Goal: Task Accomplishment & Management: Complete application form

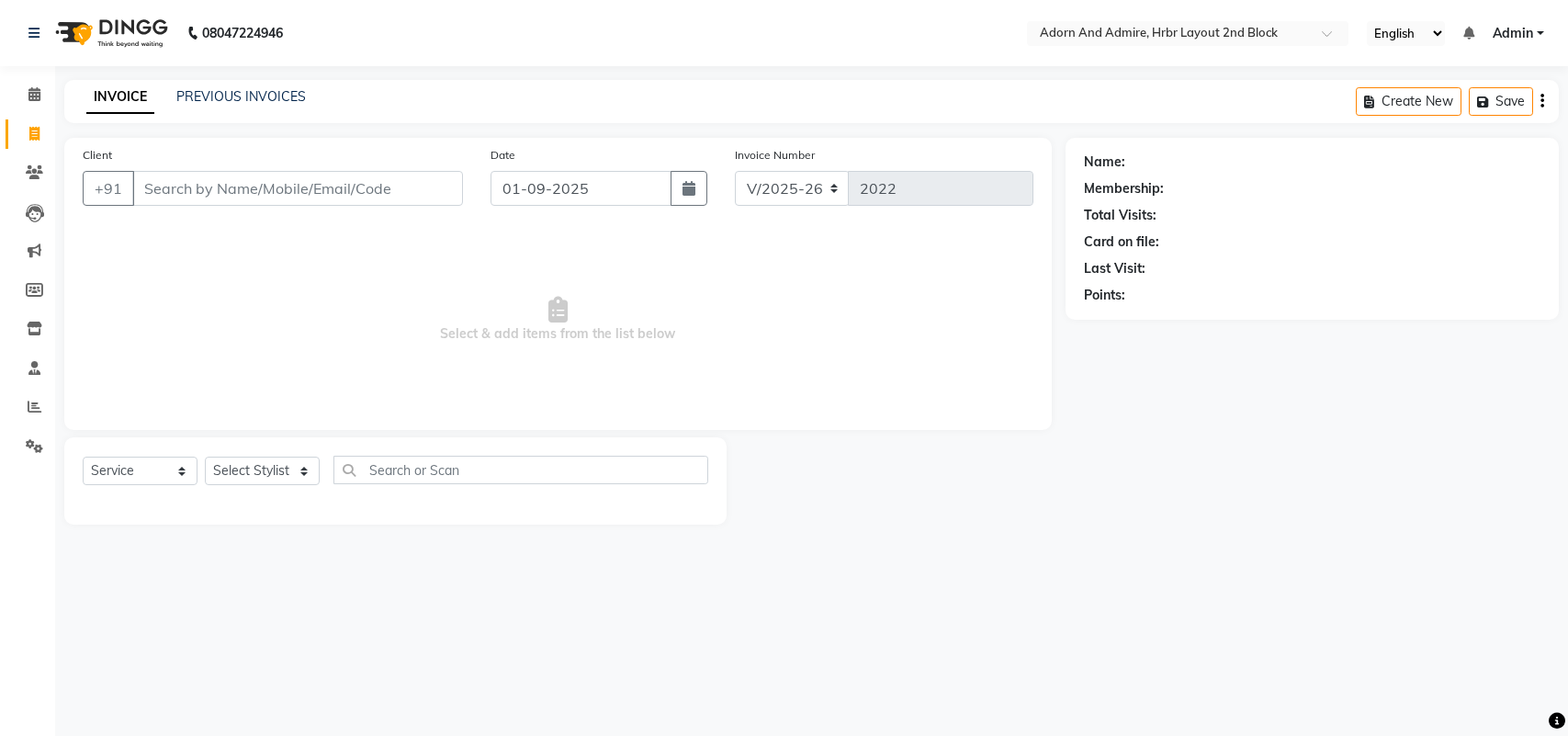
select select "7203"
select select "service"
click at [271, 465] on select "Select Stylist ajay [PERSON_NAME] [PERSON_NAME] [PERSON_NAME] [PERSON_NAME] [PE…" at bounding box center [262, 470] width 115 height 29
select select "61580"
click at [205, 456] on select "Select Stylist ajay [PERSON_NAME] [PERSON_NAME] [PERSON_NAME] [PERSON_NAME] [PE…" at bounding box center [262, 470] width 115 height 29
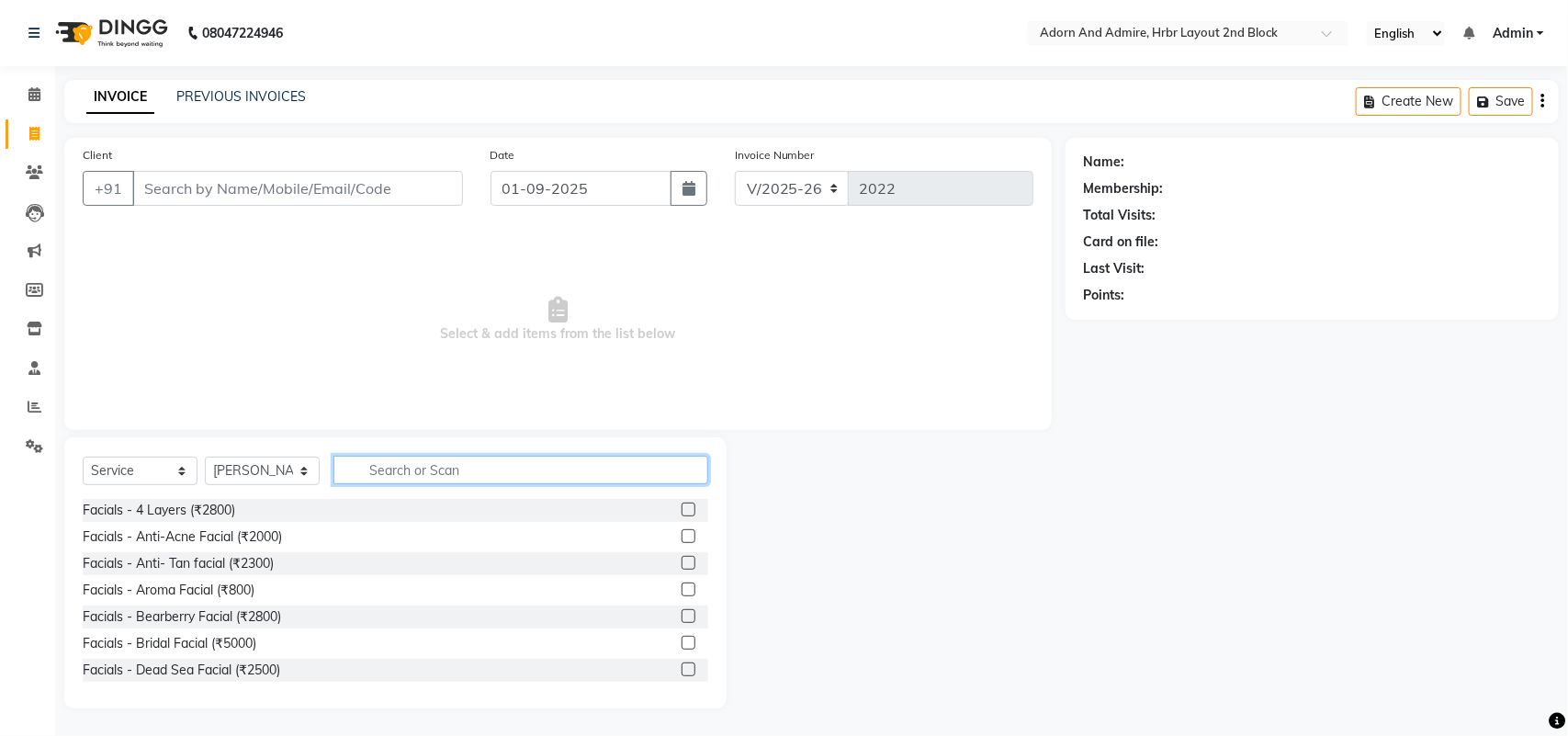
drag, startPoint x: 533, startPoint y: 481, endPoint x: 530, endPoint y: 467, distance: 14.3
click at [533, 480] on input "text" at bounding box center [521, 469] width 375 height 29
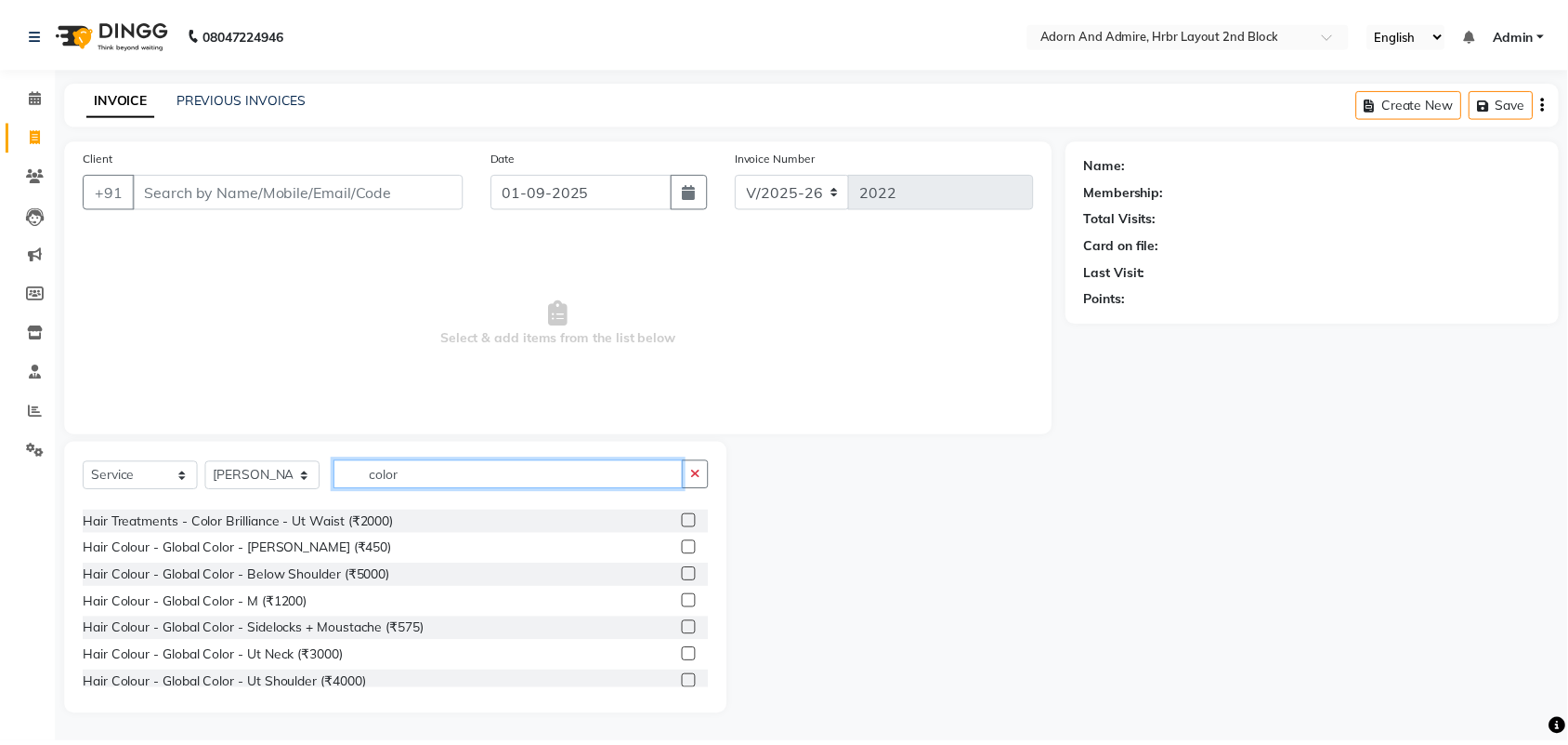
scroll to position [191, 0]
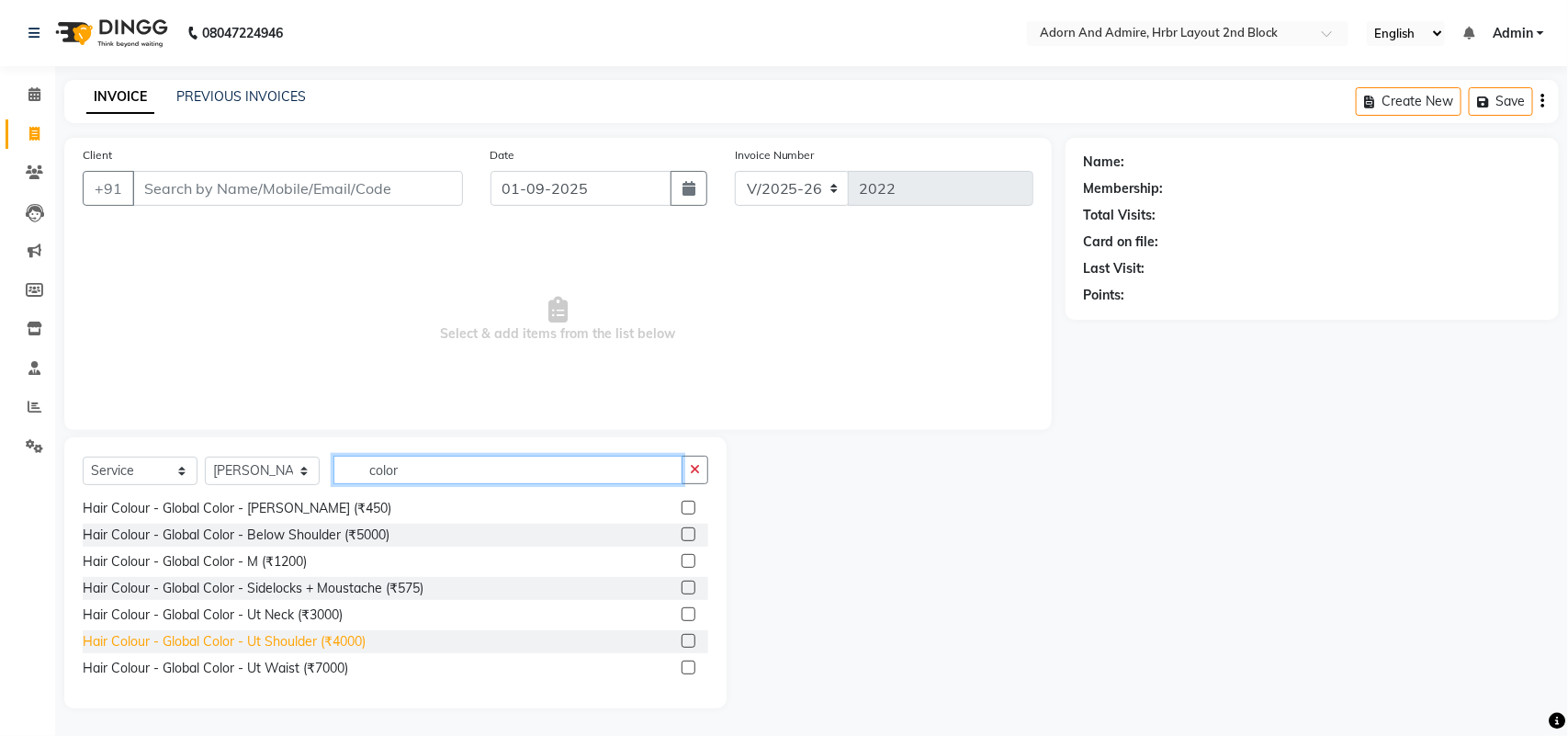
type input "color"
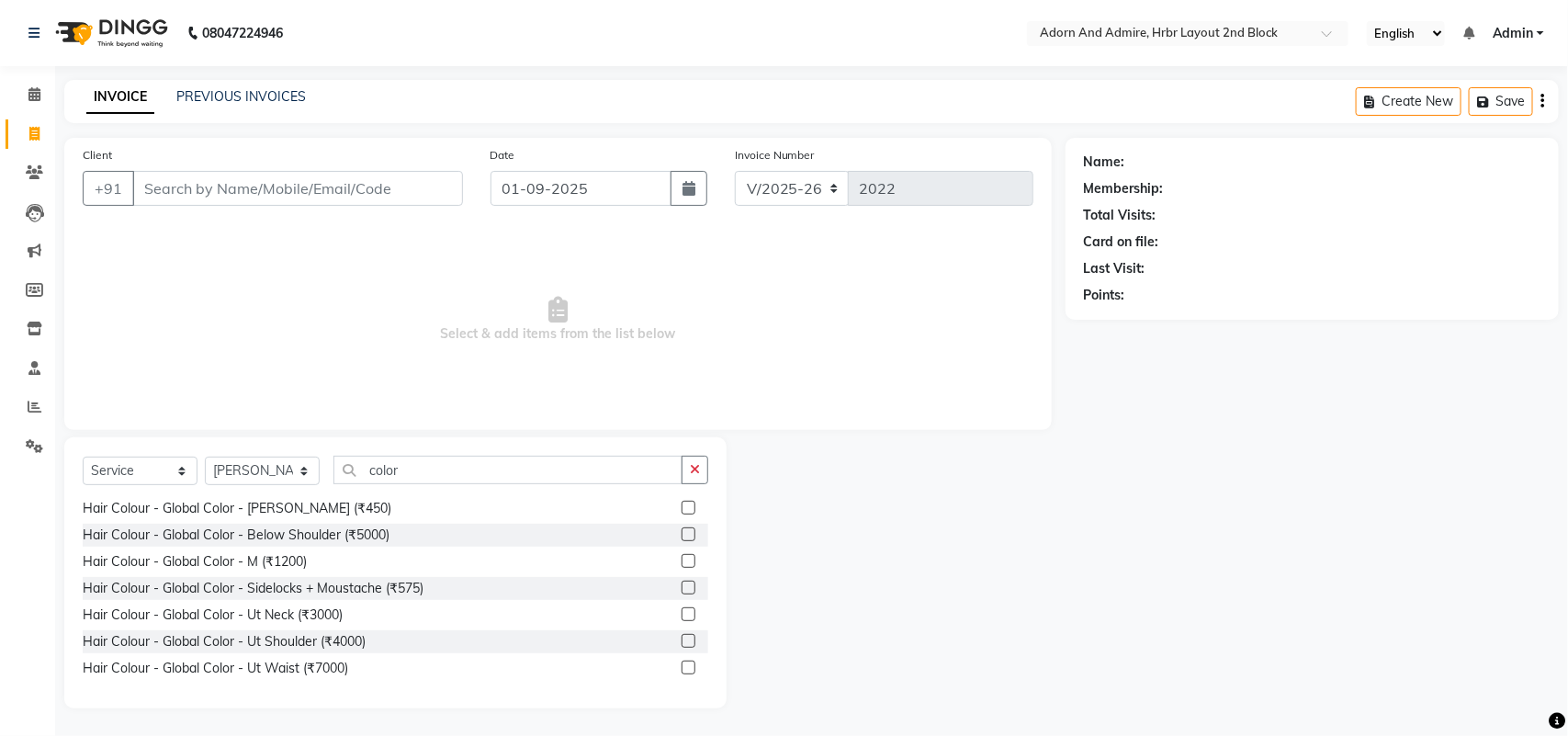
drag, startPoint x: 333, startPoint y: 639, endPoint x: 396, endPoint y: 567, distance: 95.7
click at [333, 639] on div "Hair Colour - Global Color - Ut Shoulder (₹4000)" at bounding box center [224, 642] width 283 height 19
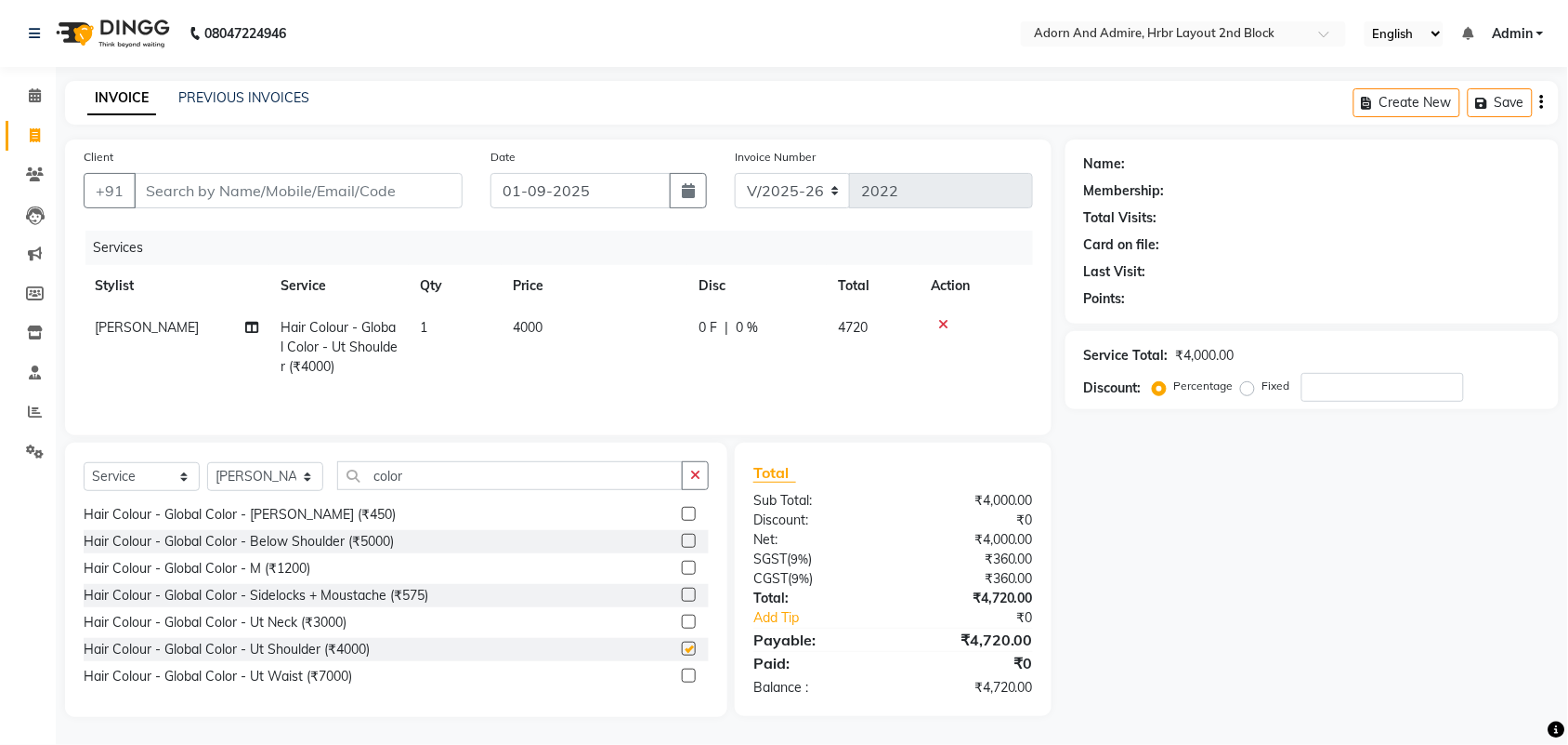
checkbox input "false"
click at [556, 336] on td "4000" at bounding box center [594, 347] width 186 height 81
select select "61580"
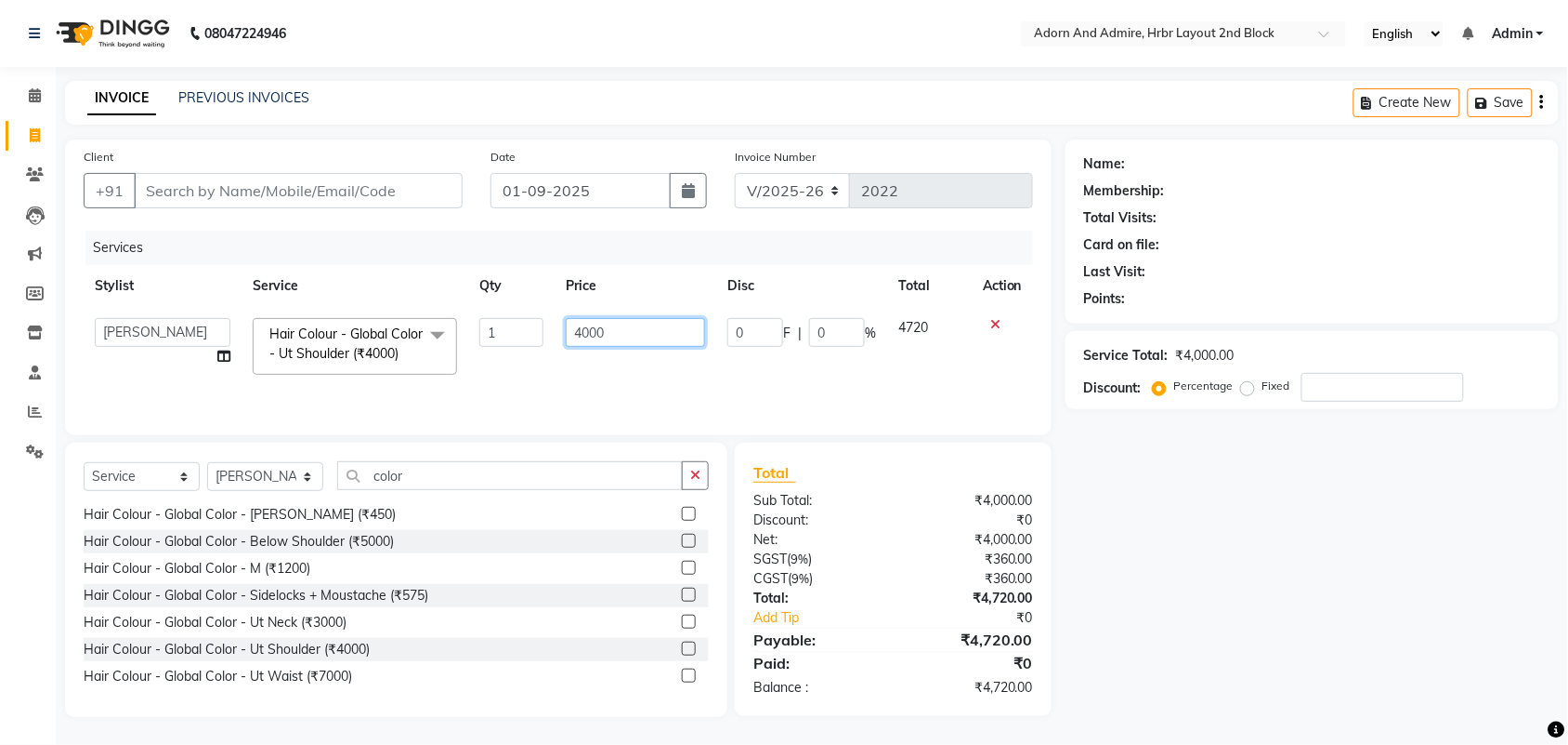
drag, startPoint x: 556, startPoint y: 336, endPoint x: 528, endPoint y: 326, distance: 29.7
click at [528, 326] on tr "ajay ALEXX anusiya [PERSON_NAME] [PERSON_NAME] [PERSON_NAME] [PERSON_NAME] Hair…" at bounding box center [559, 346] width 950 height 79
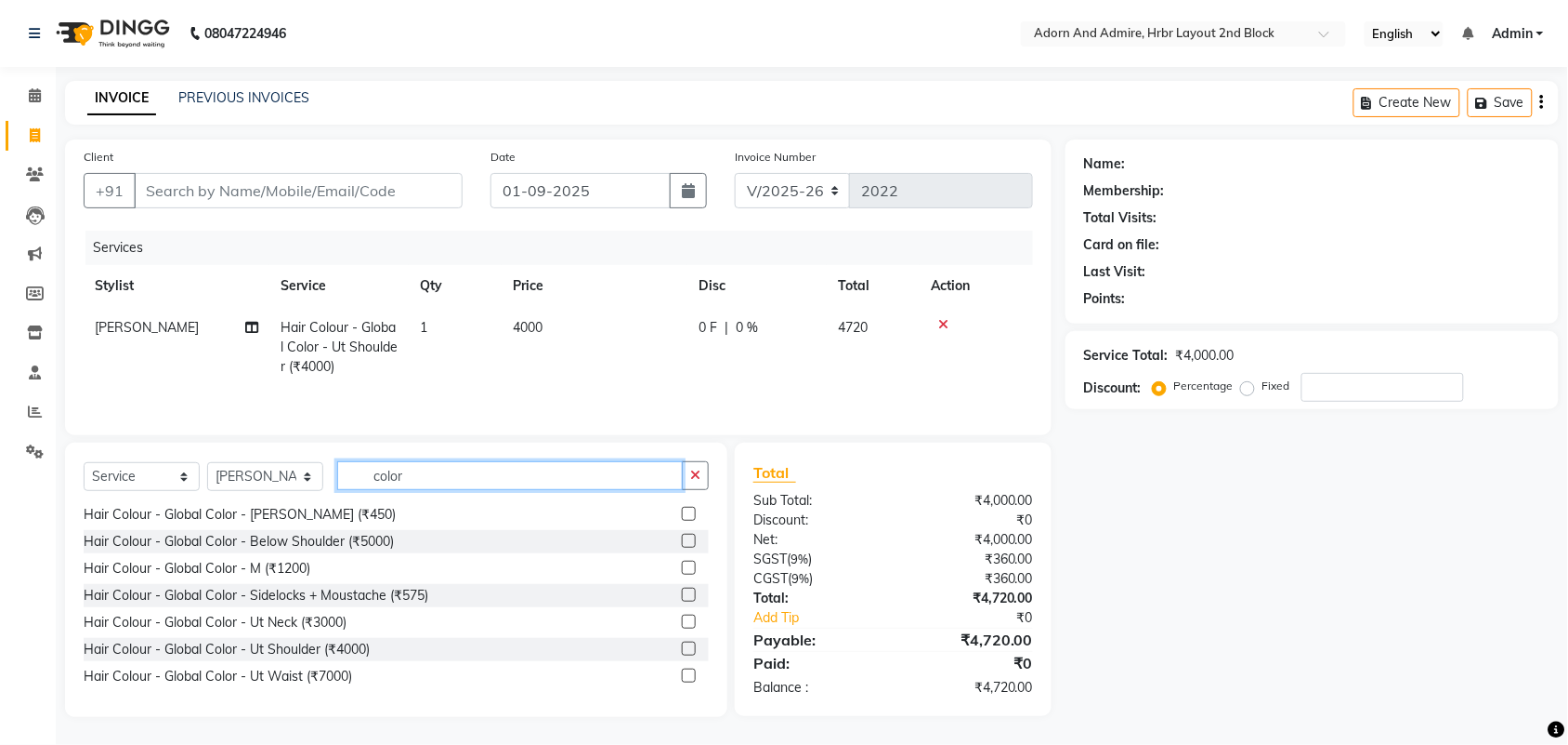
click at [406, 466] on input "color" at bounding box center [510, 475] width 346 height 29
drag, startPoint x: 407, startPoint y: 466, endPoint x: 328, endPoint y: 477, distance: 79.8
click at [328, 476] on div "Select Service Product Membership Package Voucher Prepaid Gift Card Select Styl…" at bounding box center [396, 482] width 625 height 43
type input "l"
type input "lig"
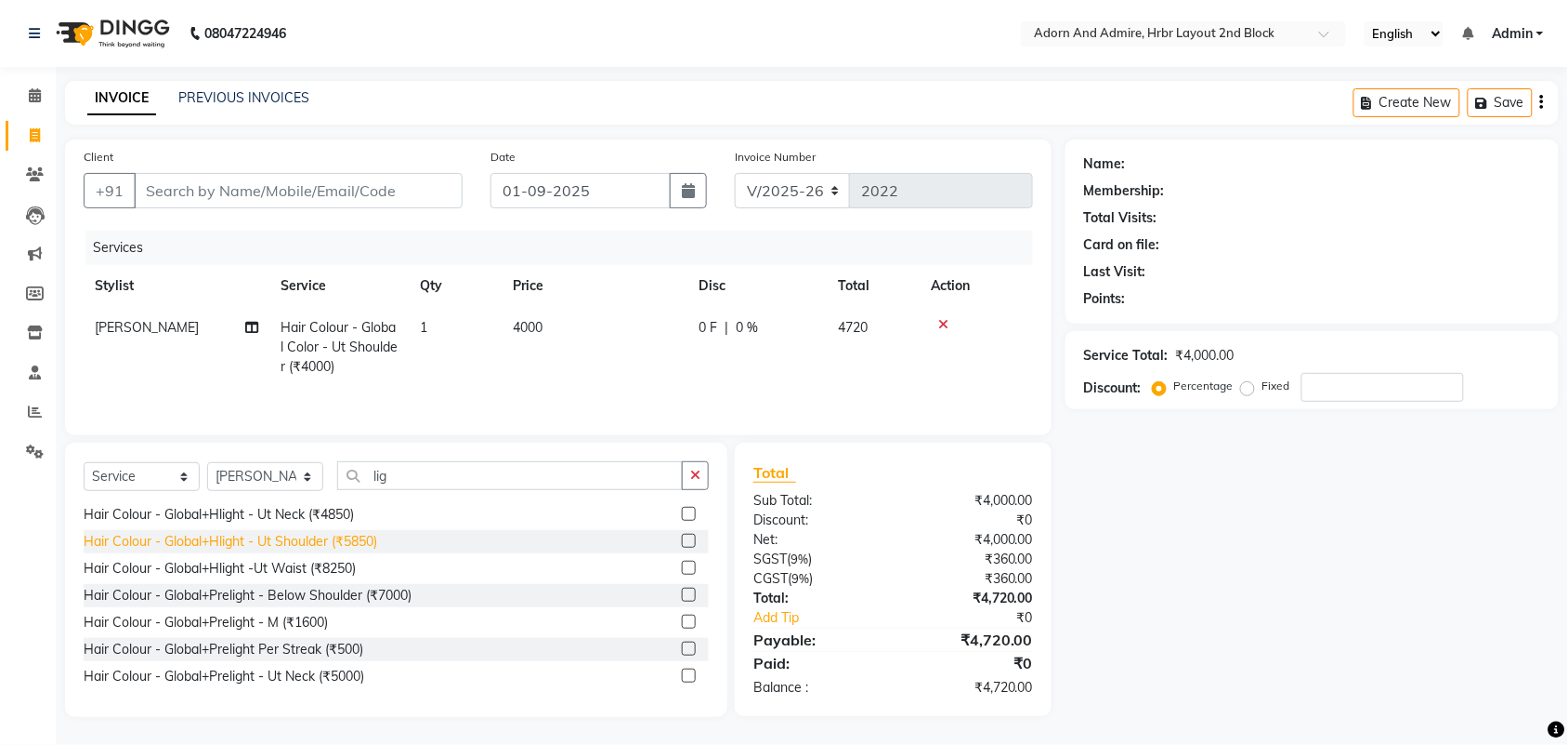
click at [353, 544] on div "Hair Colour - Global+Hlight - Ut Shoulder (₹5850)" at bounding box center [230, 542] width 294 height 19
checkbox input "false"
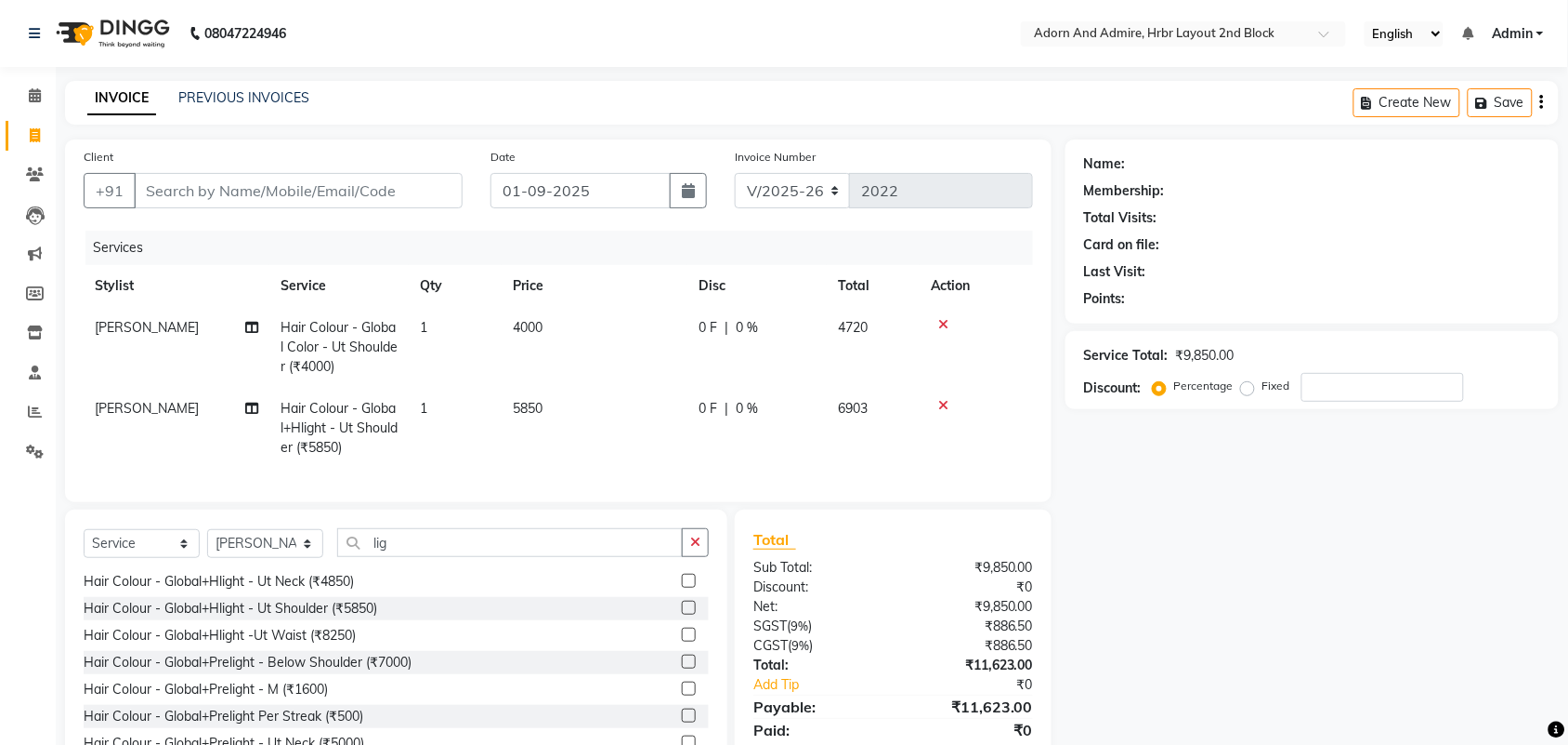
click at [941, 319] on icon at bounding box center [943, 325] width 11 height 13
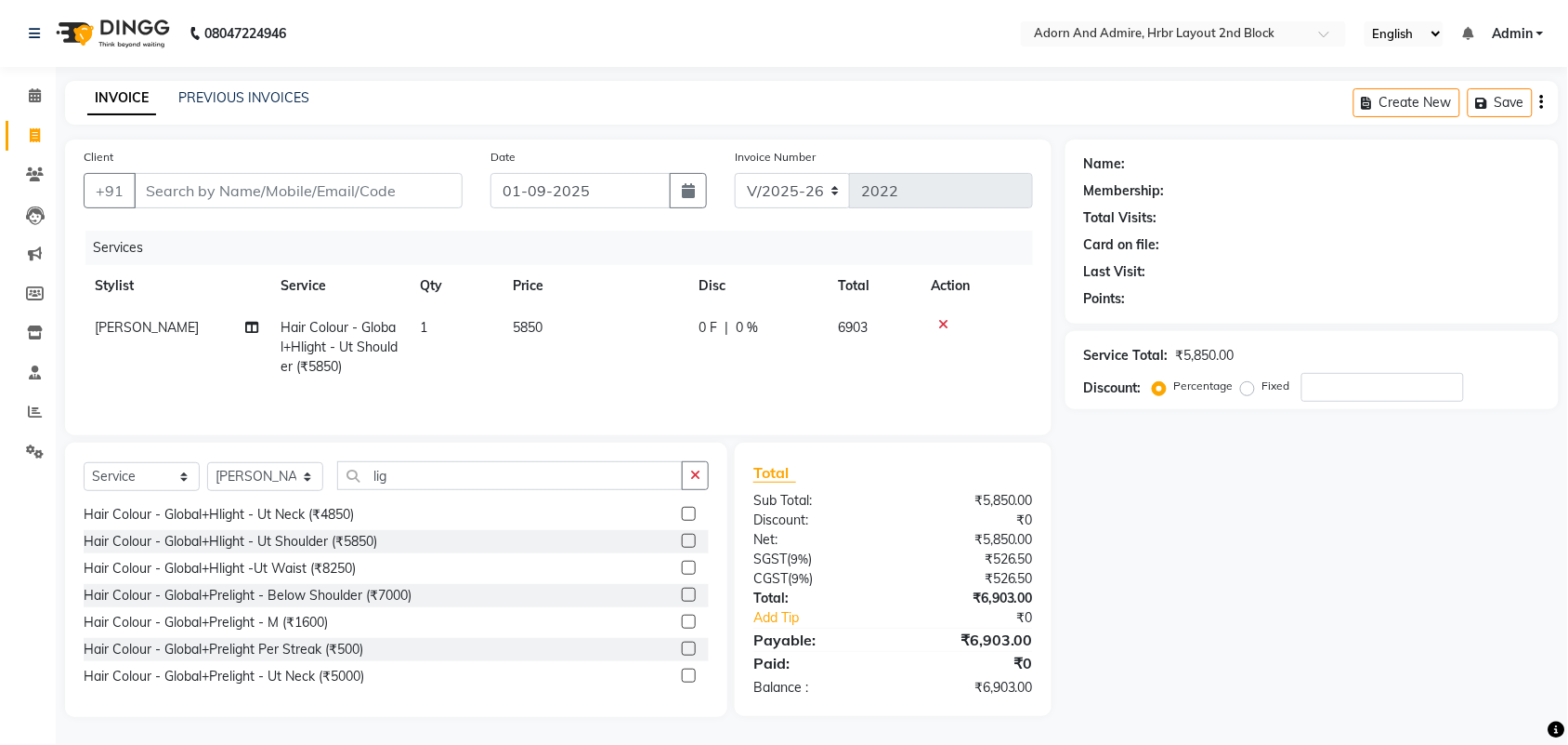
click at [591, 334] on td "5850" at bounding box center [594, 347] width 186 height 81
select select "61580"
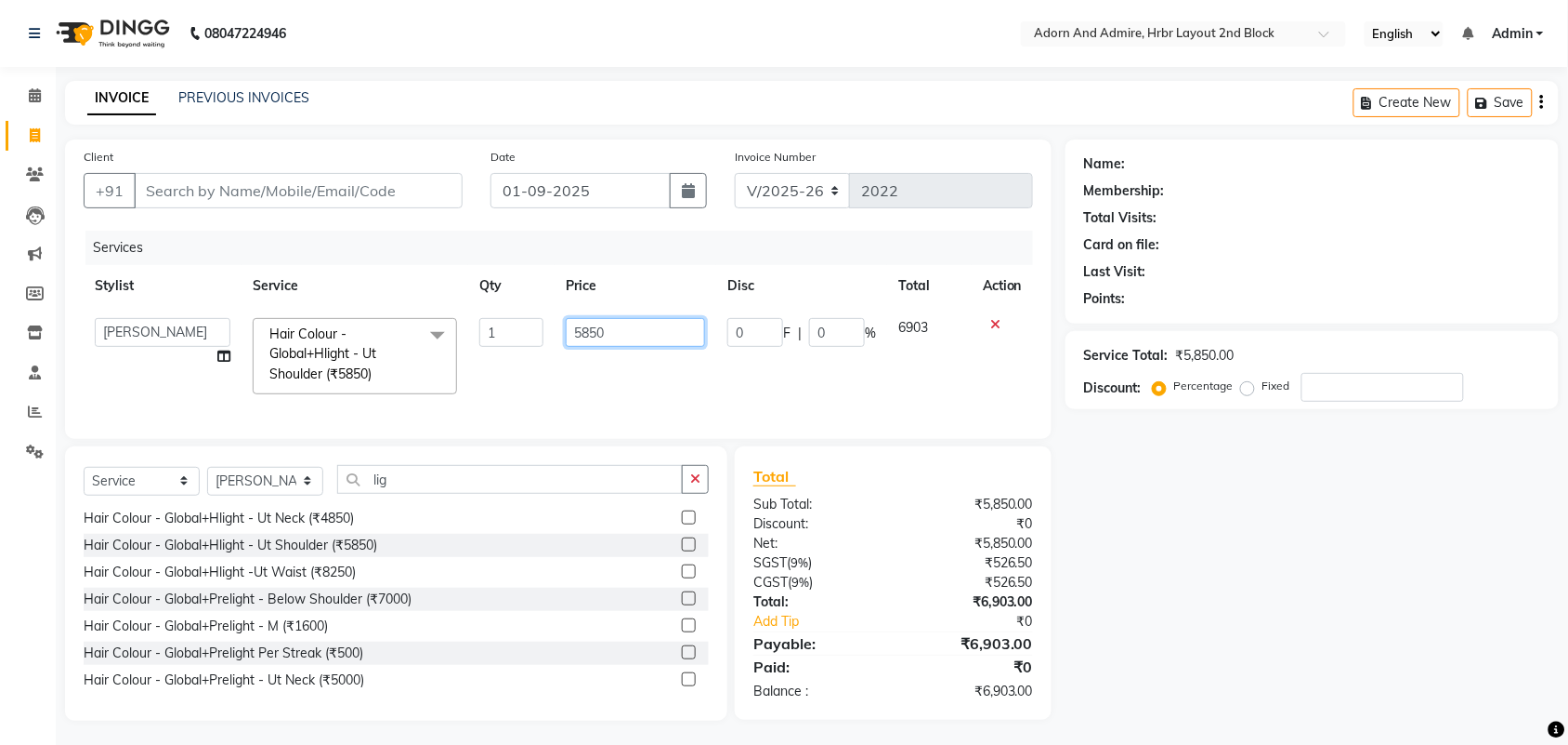
drag, startPoint x: 665, startPoint y: 330, endPoint x: 488, endPoint y: 349, distance: 178.0
click at [488, 349] on tr "ajay ALEXX anusiya [PERSON_NAME] [PERSON_NAME] [PERSON_NAME] [PERSON_NAME] Hair…" at bounding box center [559, 356] width 950 height 98
type input "4999"
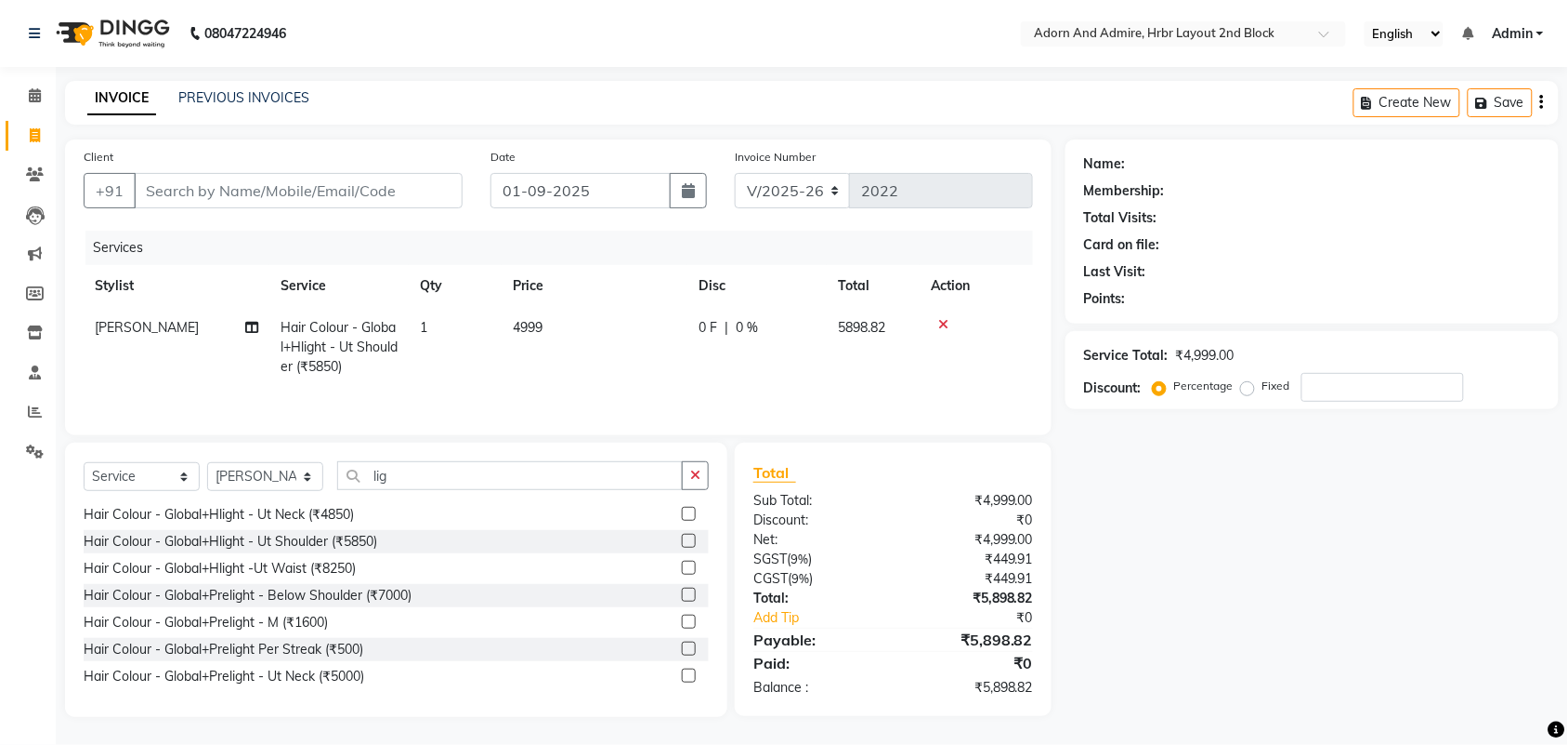
drag, startPoint x: 1320, startPoint y: 649, endPoint x: 1264, endPoint y: 611, distance: 67.7
click at [1321, 649] on div "Name: Membership: Total Visits: Card on file: Last Visit: Points: Service Total…" at bounding box center [1319, 428] width 508 height 577
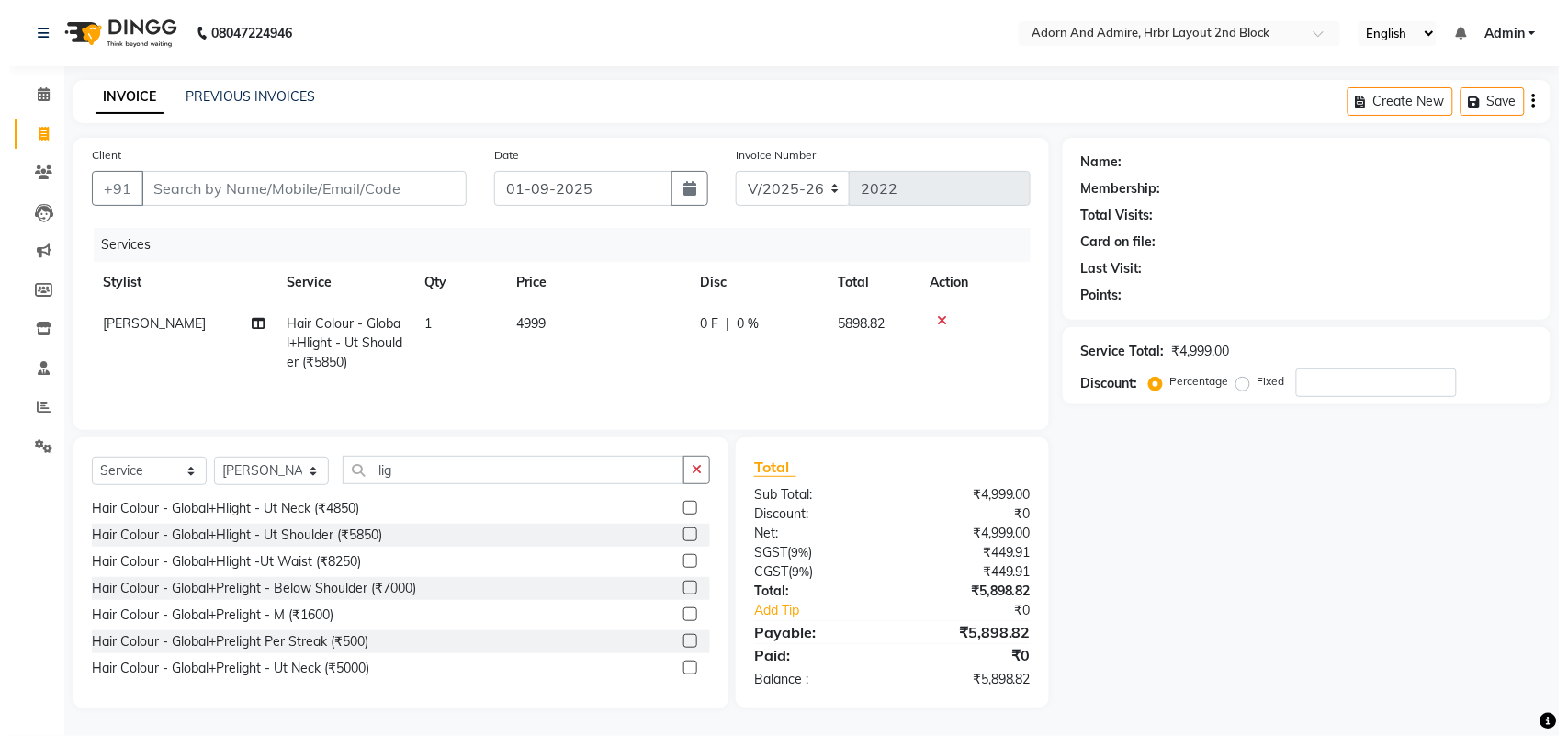
scroll to position [3, 0]
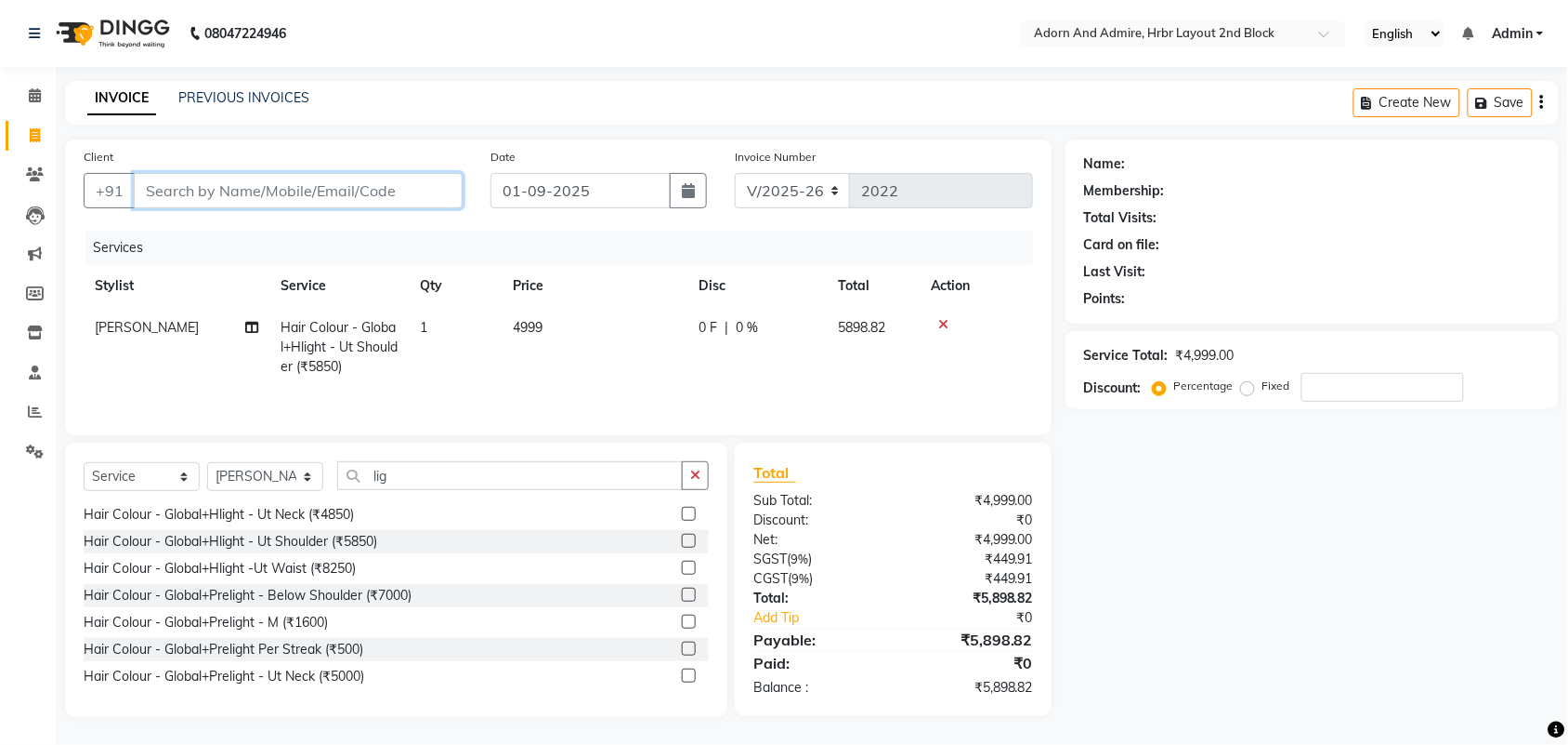
drag, startPoint x: 312, startPoint y: 173, endPoint x: 293, endPoint y: 173, distance: 19.0
click at [308, 173] on input "Client" at bounding box center [298, 190] width 328 height 36
type input "8"
type input "0"
type input "8608228283"
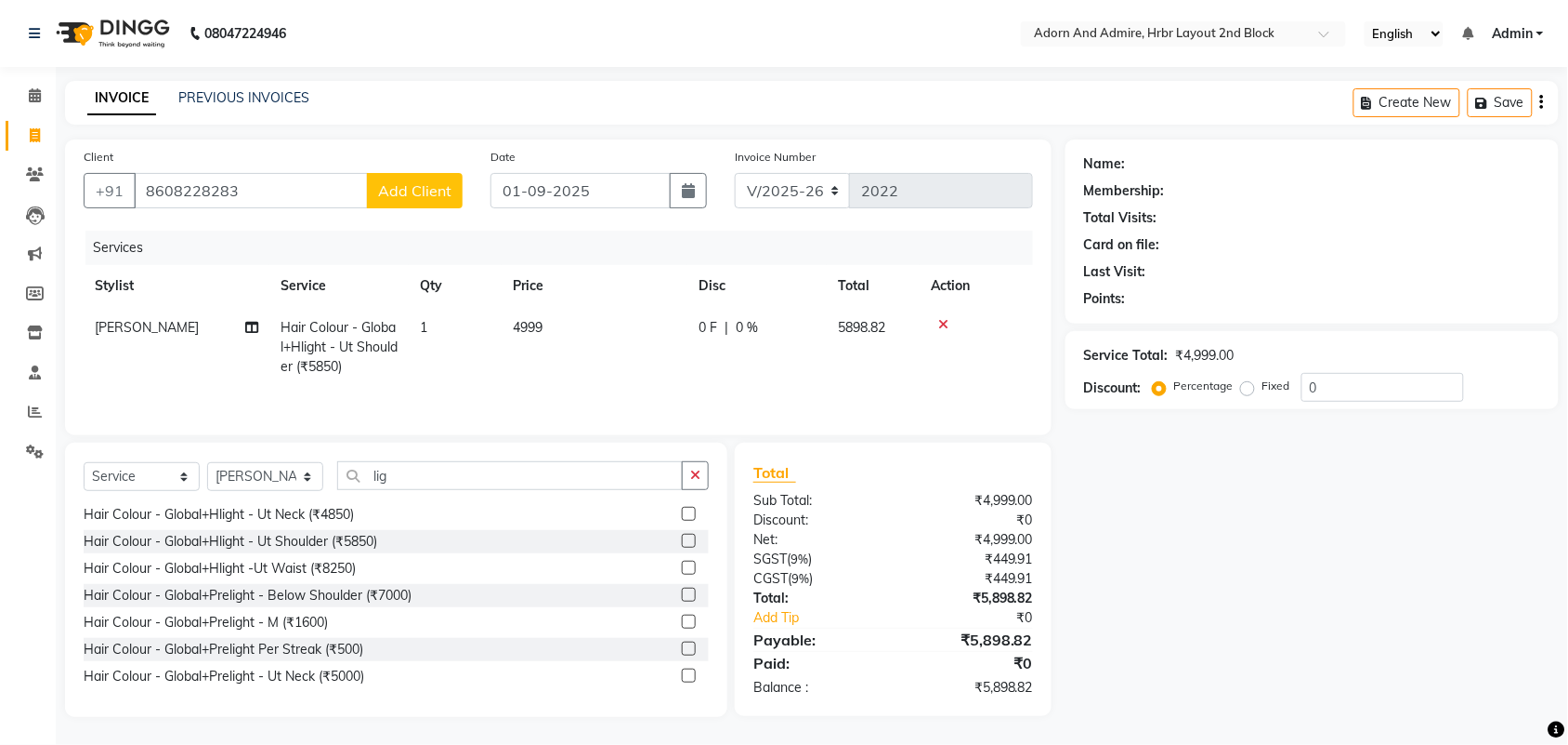
click at [429, 189] on span "Add Client" at bounding box center [415, 190] width 73 height 18
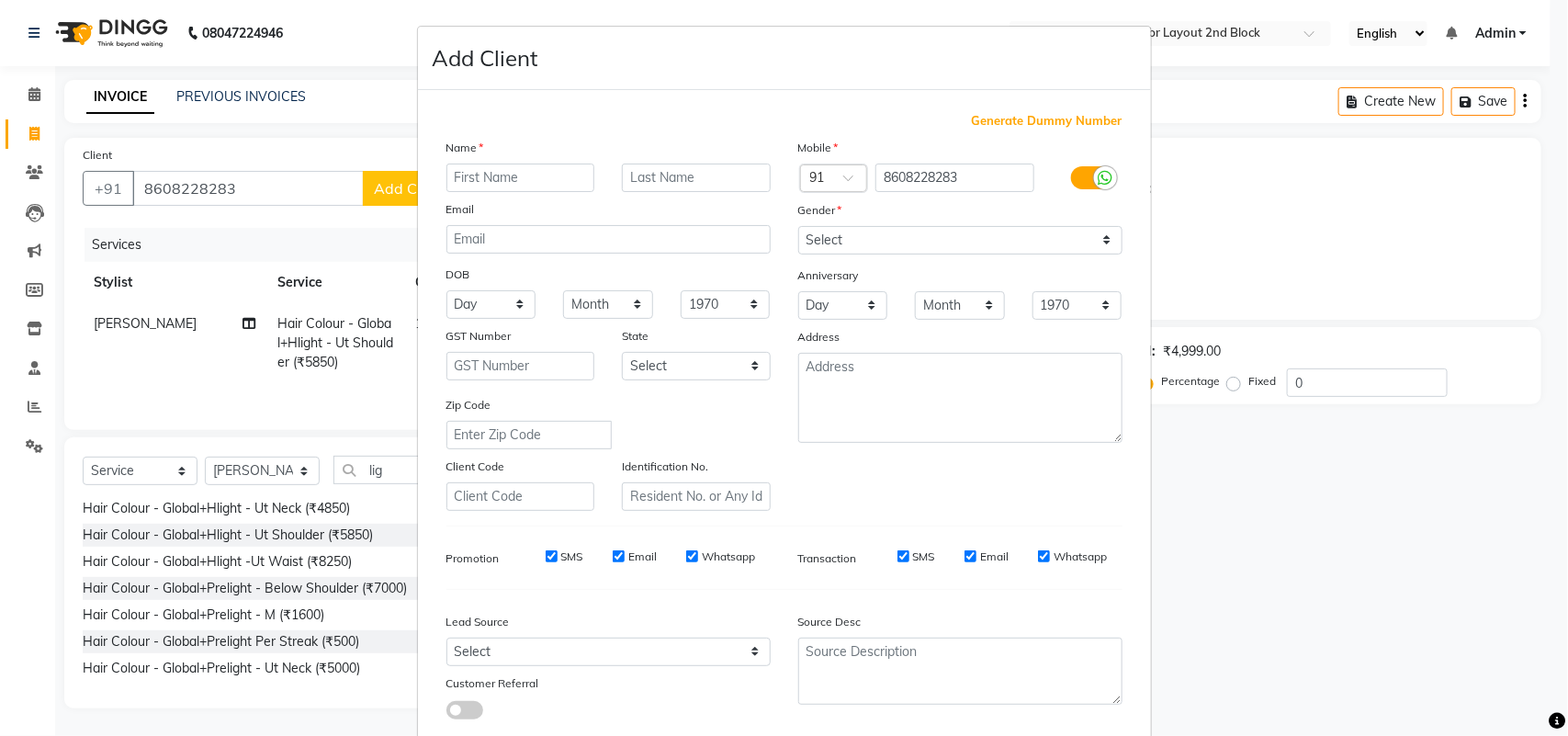
click at [487, 180] on input "text" at bounding box center [521, 178] width 149 height 29
type input "[PERSON_NAME]"
drag, startPoint x: 917, startPoint y: 235, endPoint x: 916, endPoint y: 249, distance: 14.0
click at [916, 249] on select "Select [DEMOGRAPHIC_DATA] [DEMOGRAPHIC_DATA] Other Prefer Not To Say" at bounding box center [960, 240] width 325 height 29
select select "[DEMOGRAPHIC_DATA]"
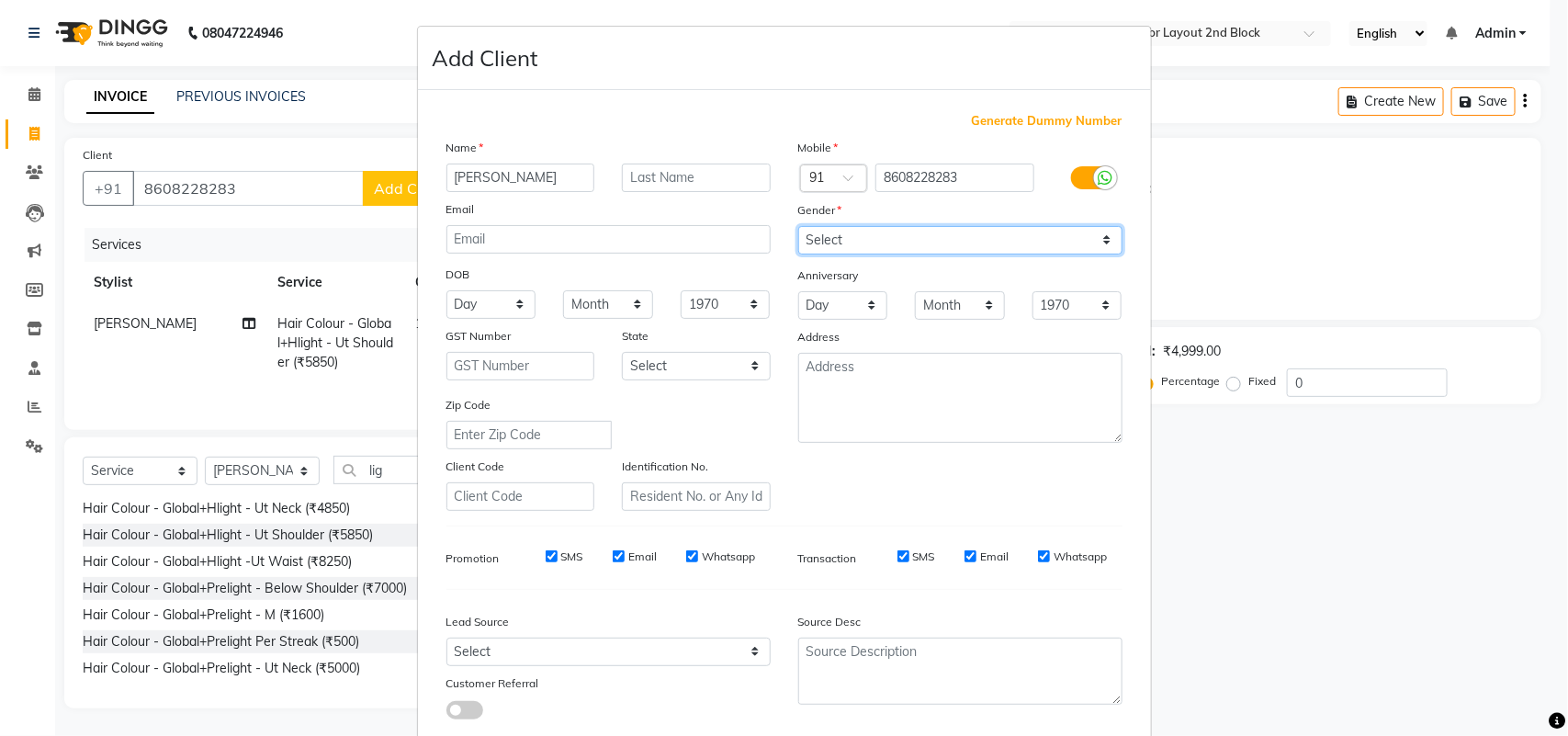
click at [798, 226] on select "Select [DEMOGRAPHIC_DATA] [DEMOGRAPHIC_DATA] Other Prefer Not To Say" at bounding box center [960, 240] width 325 height 29
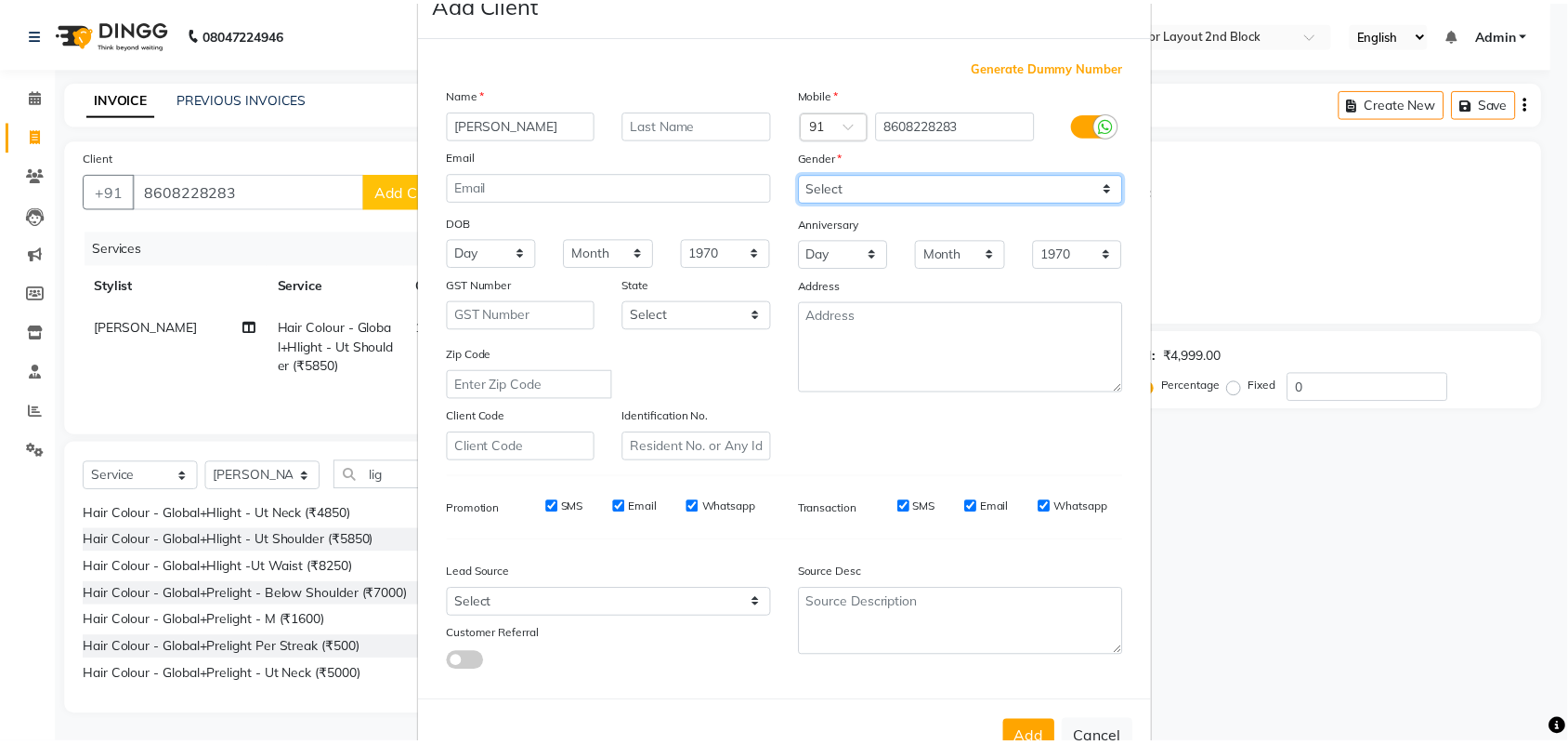
scroll to position [107, 0]
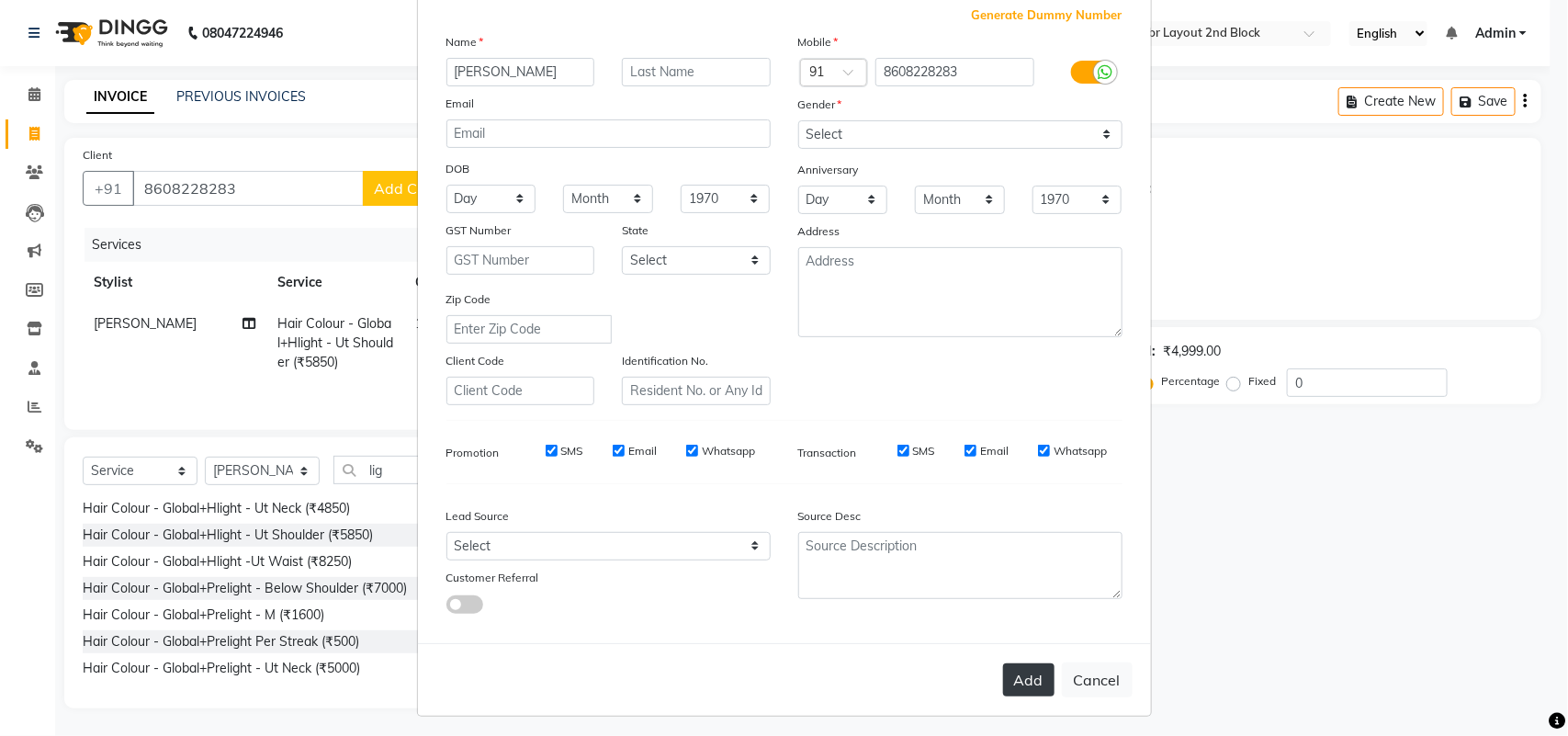
click at [1012, 655] on div "Add Cancel" at bounding box center [784, 679] width 733 height 72
click at [1013, 663] on button "Add" at bounding box center [1028, 679] width 51 height 33
select select
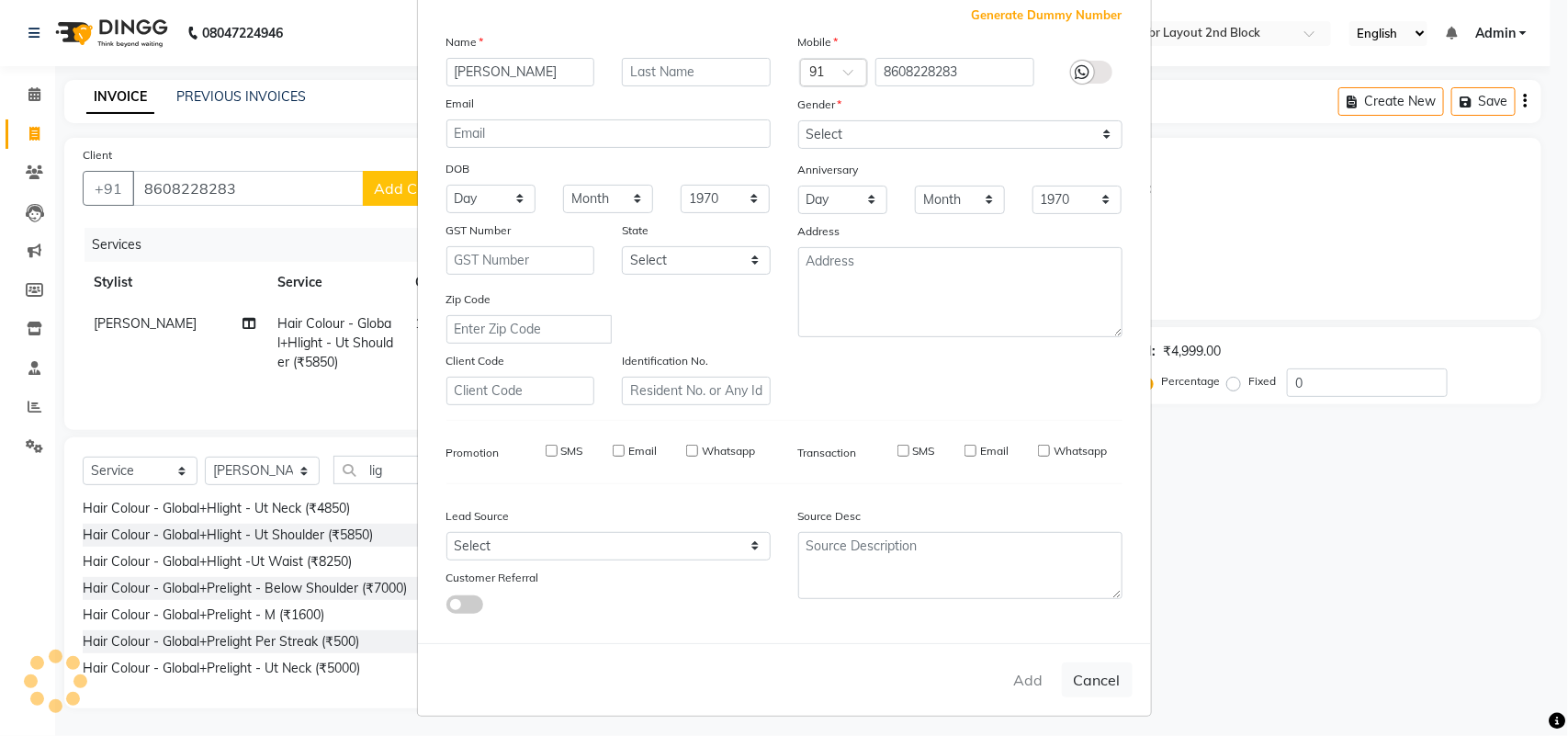
select select
checkbox input "false"
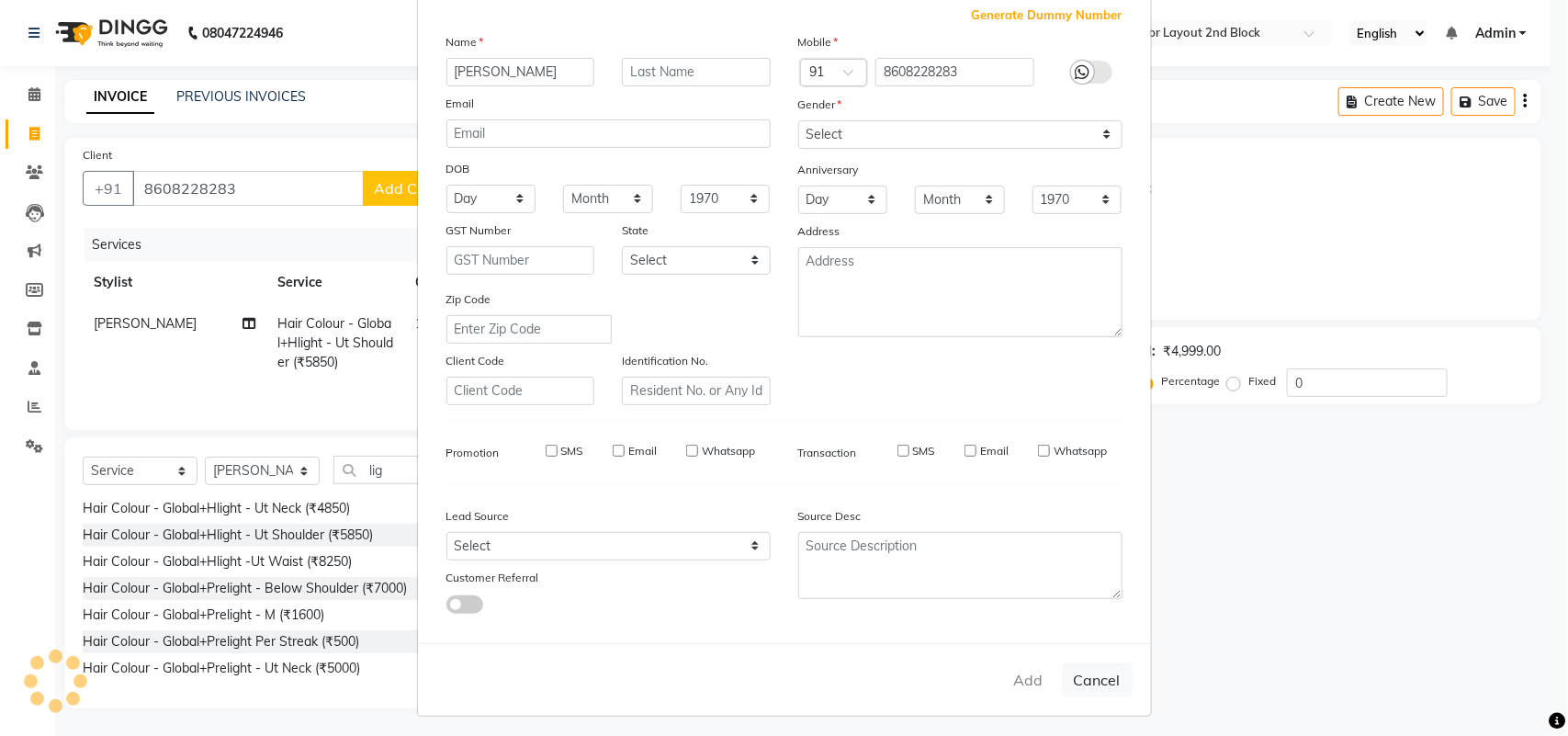
checkbox input "false"
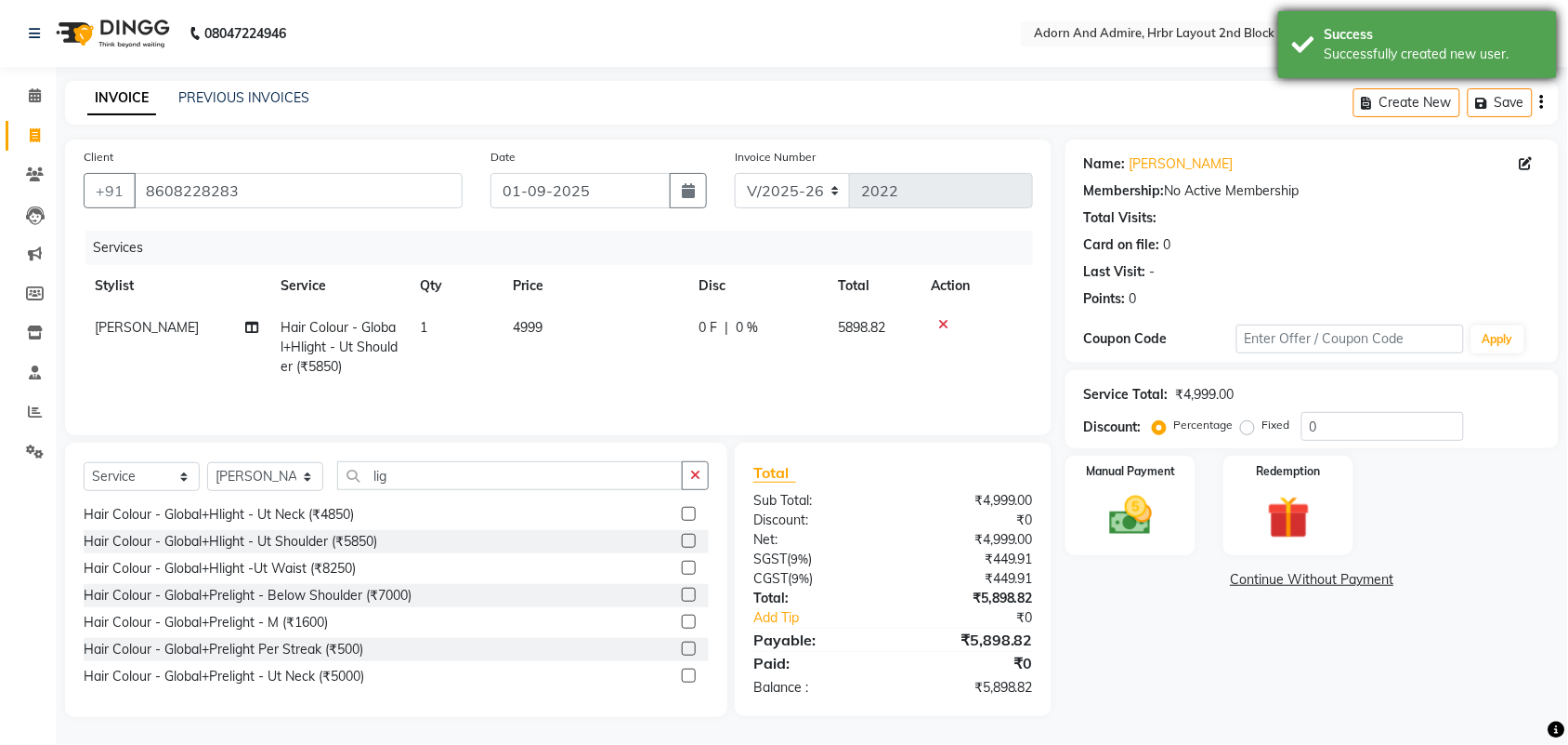
click at [1512, 104] on button "Save" at bounding box center [1501, 103] width 65 height 29
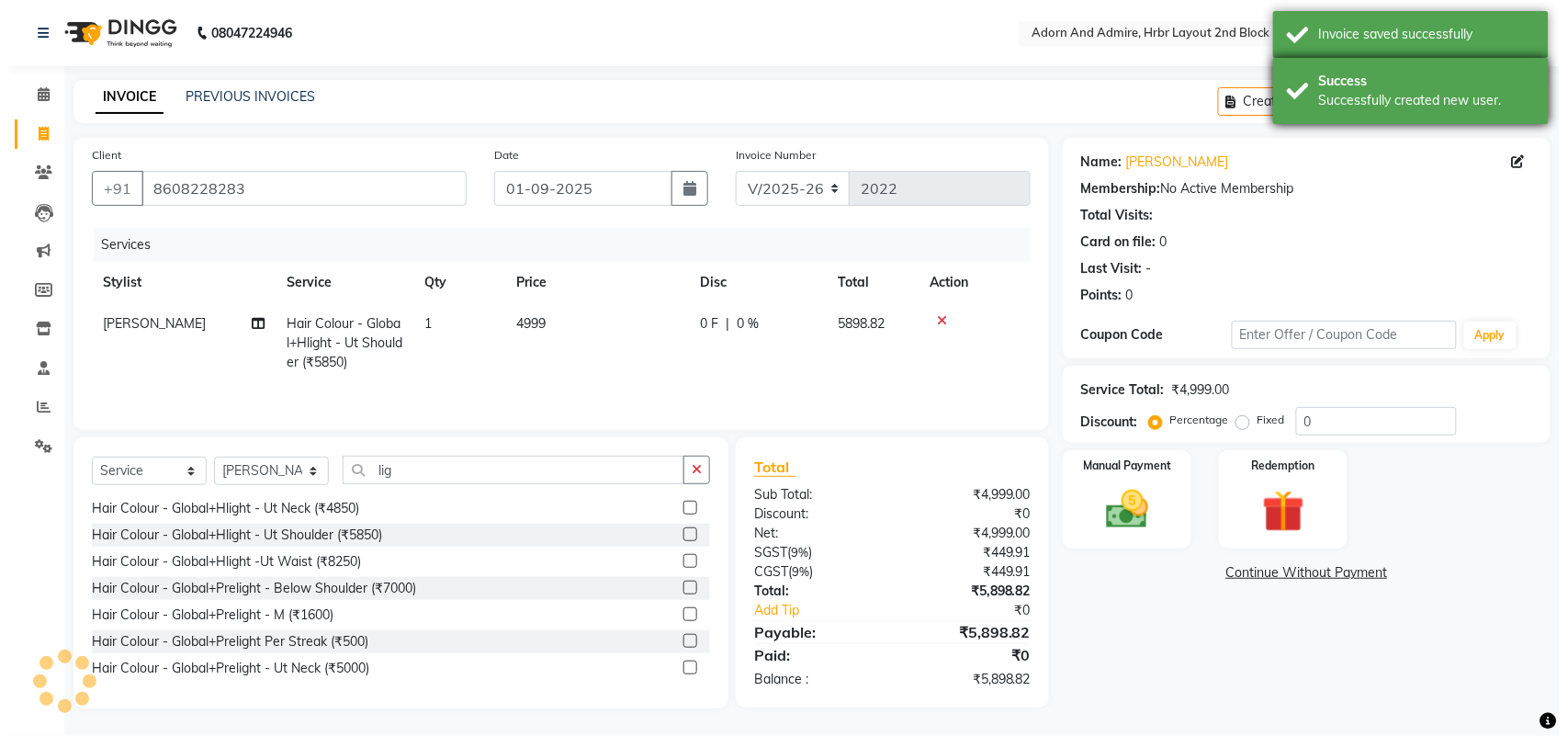
scroll to position [0, 0]
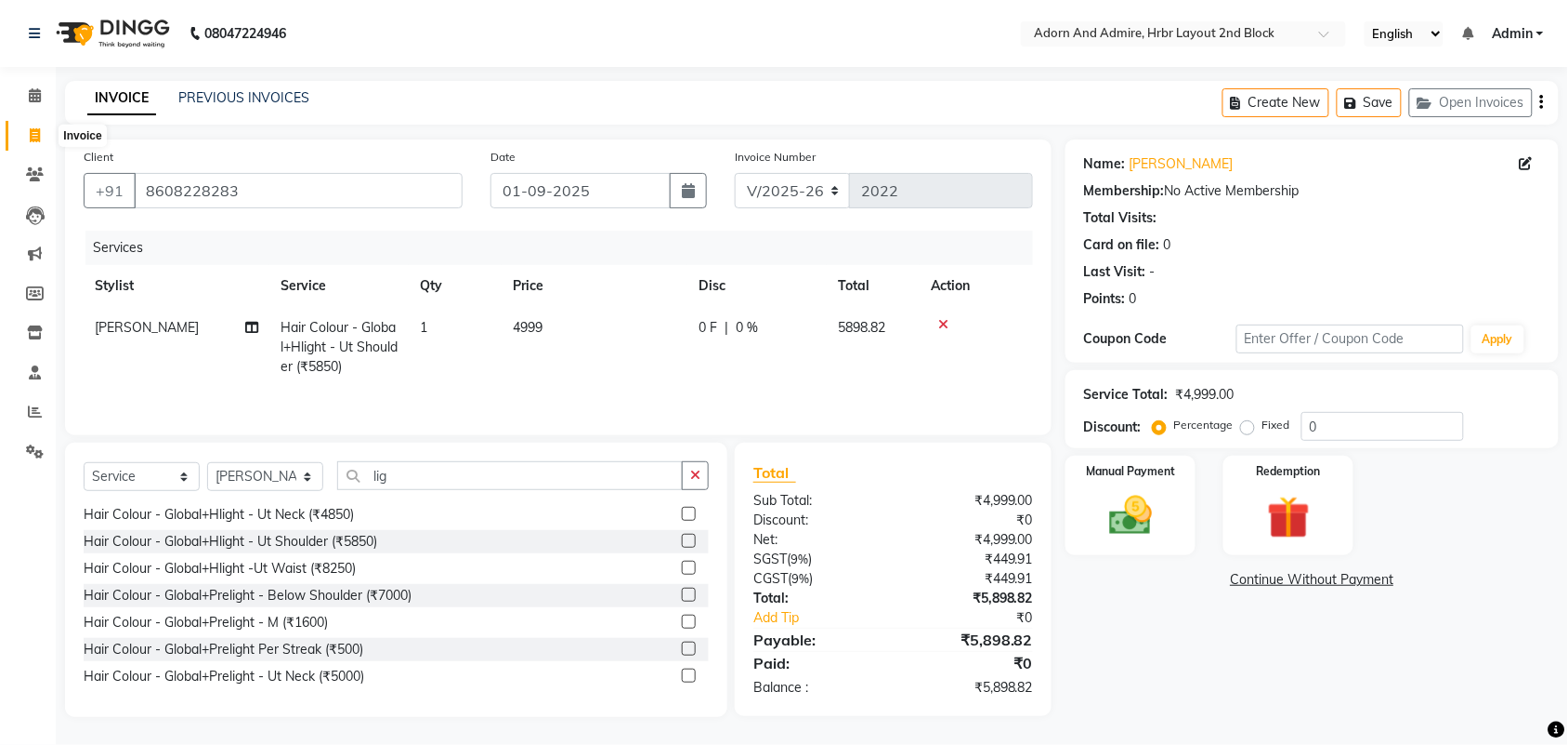
click at [26, 136] on span at bounding box center [35, 136] width 33 height 21
select select "service"
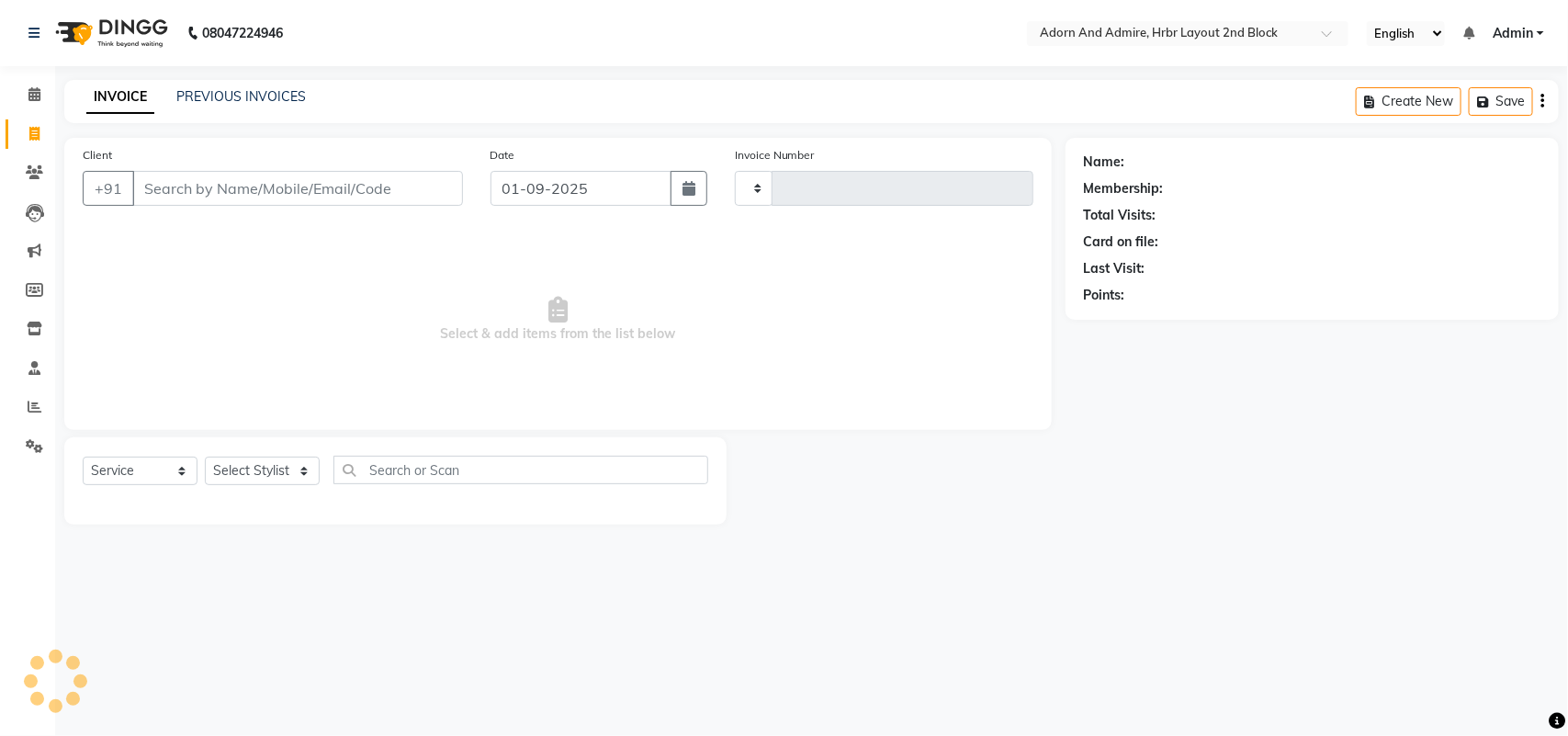
type input "2022"
select select "7203"
click at [1465, 111] on button "Open Invoices" at bounding box center [1472, 102] width 122 height 29
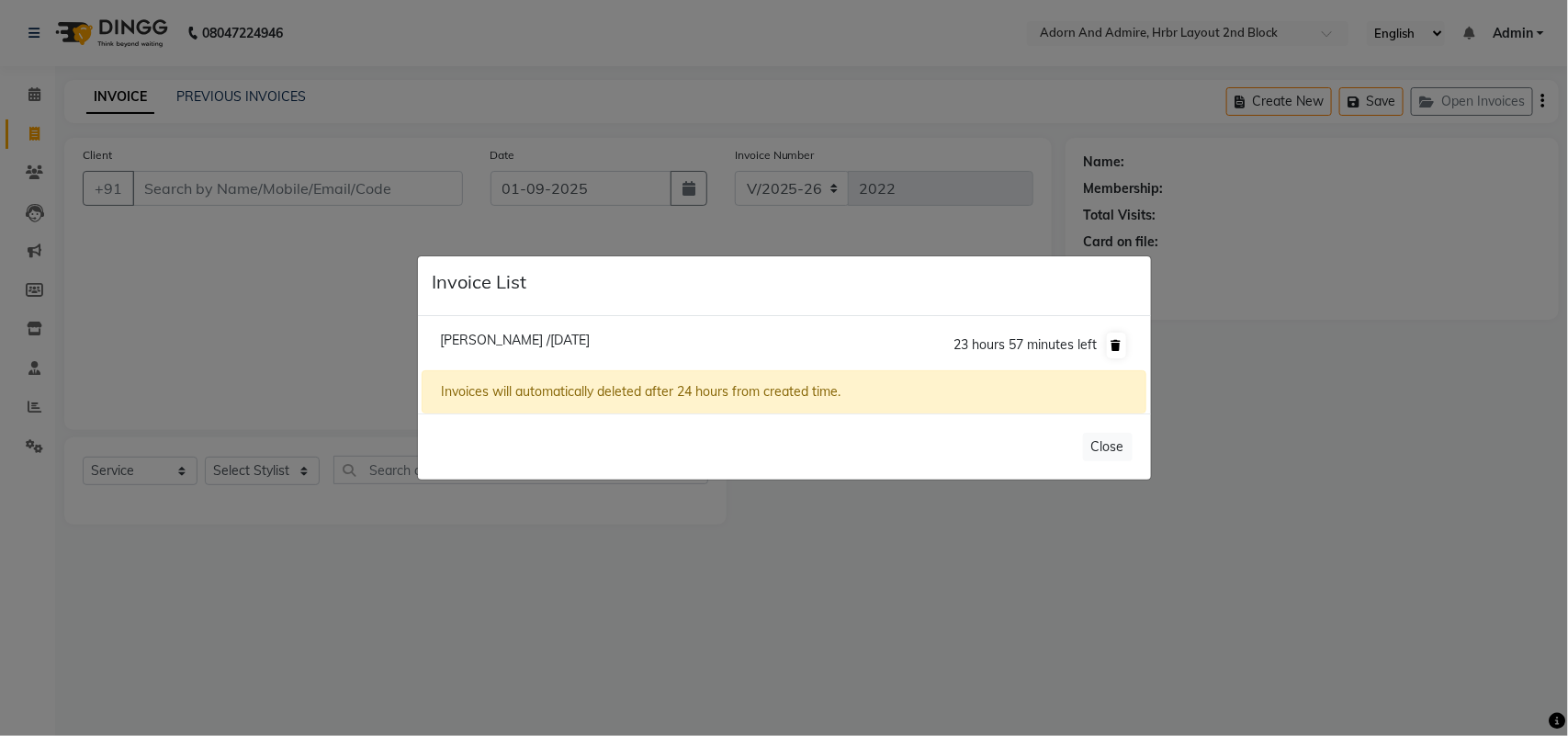
click at [1131, 345] on li "[PERSON_NAME] /[DATE] 23 hours 57 minutes left" at bounding box center [784, 346] width 724 height 51
click at [1116, 343] on icon at bounding box center [1116, 346] width 10 height 11
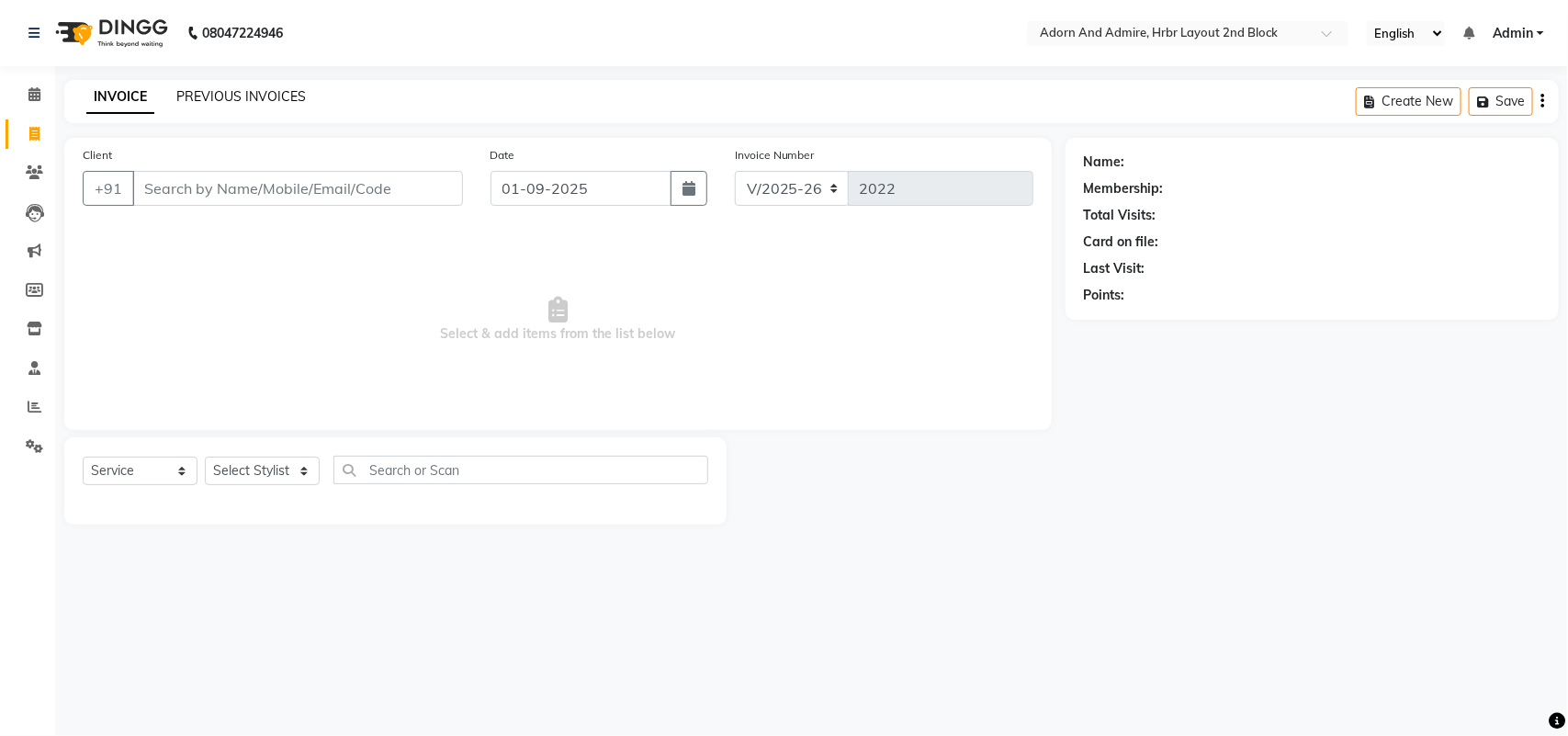
click at [219, 90] on link "PREVIOUS INVOICES" at bounding box center [241, 96] width 129 height 16
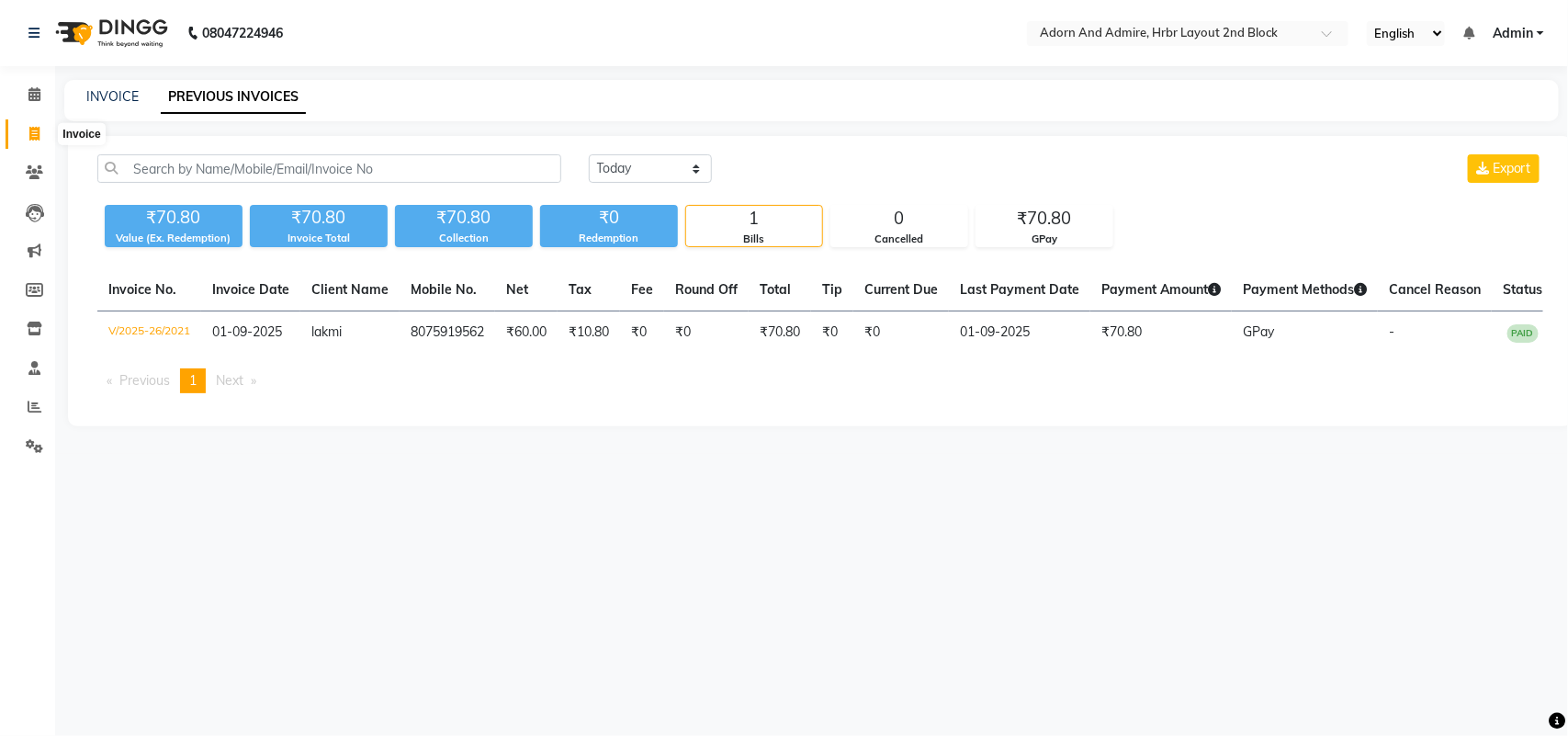
click at [26, 127] on span at bounding box center [34, 134] width 32 height 21
select select "service"
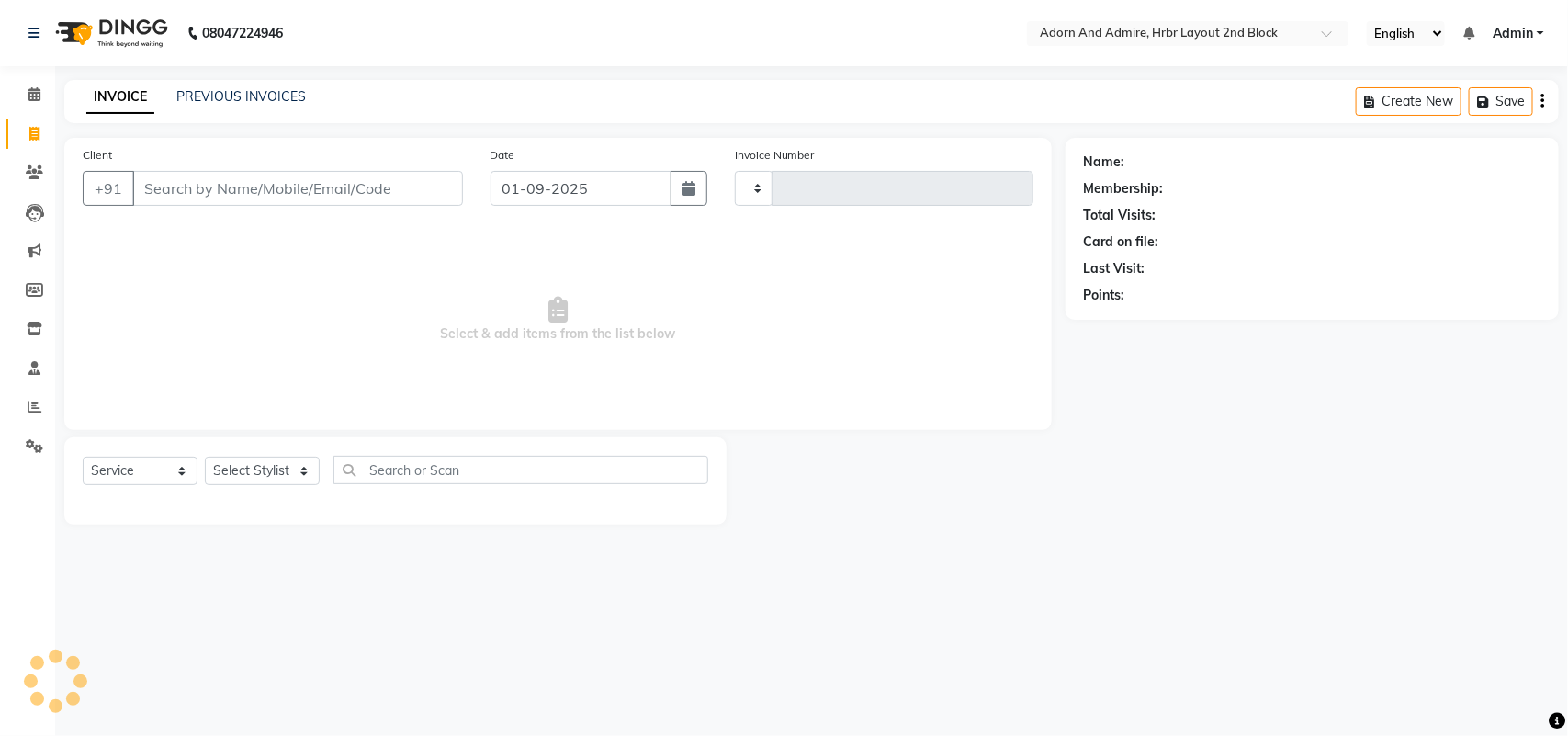
type input "2022"
select select "7203"
